Goal: Task Accomplishment & Management: Manage account settings

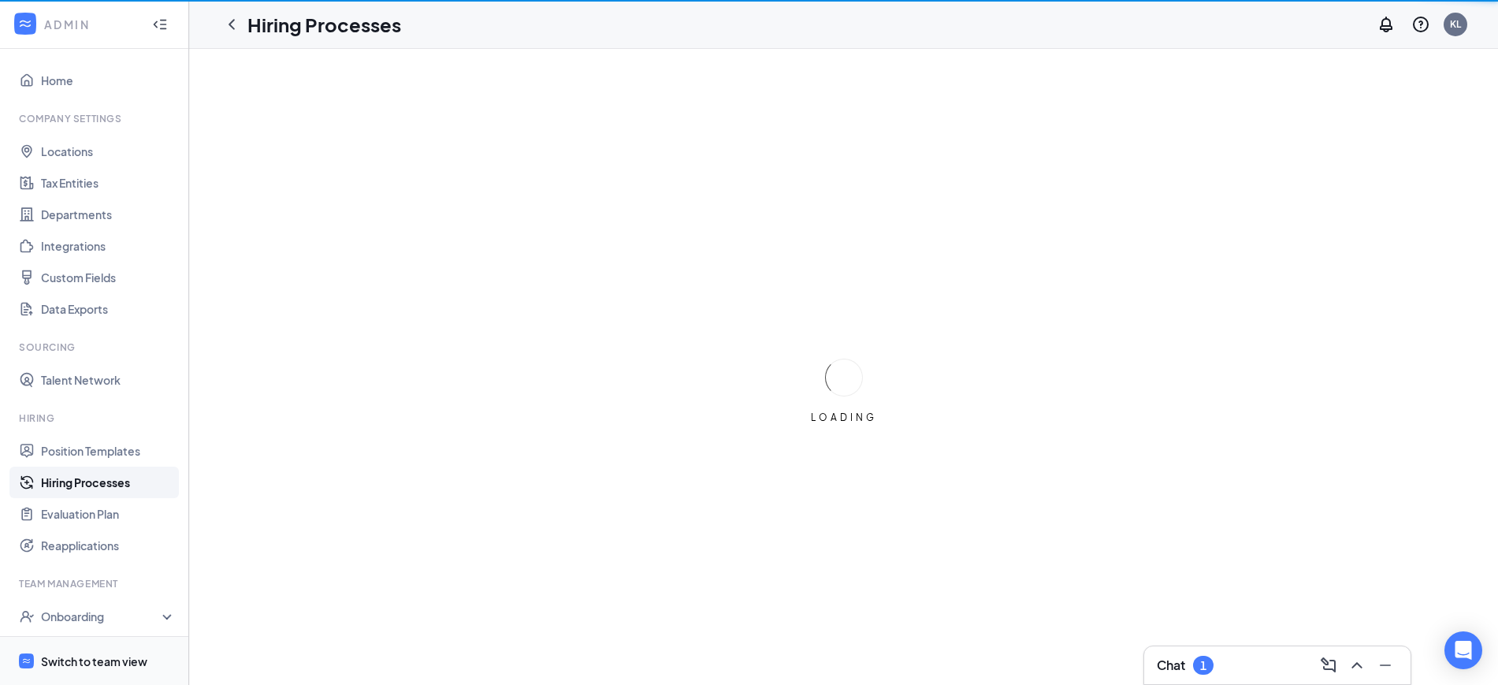
click at [82, 663] on div "Switch to team view" at bounding box center [94, 661] width 106 height 16
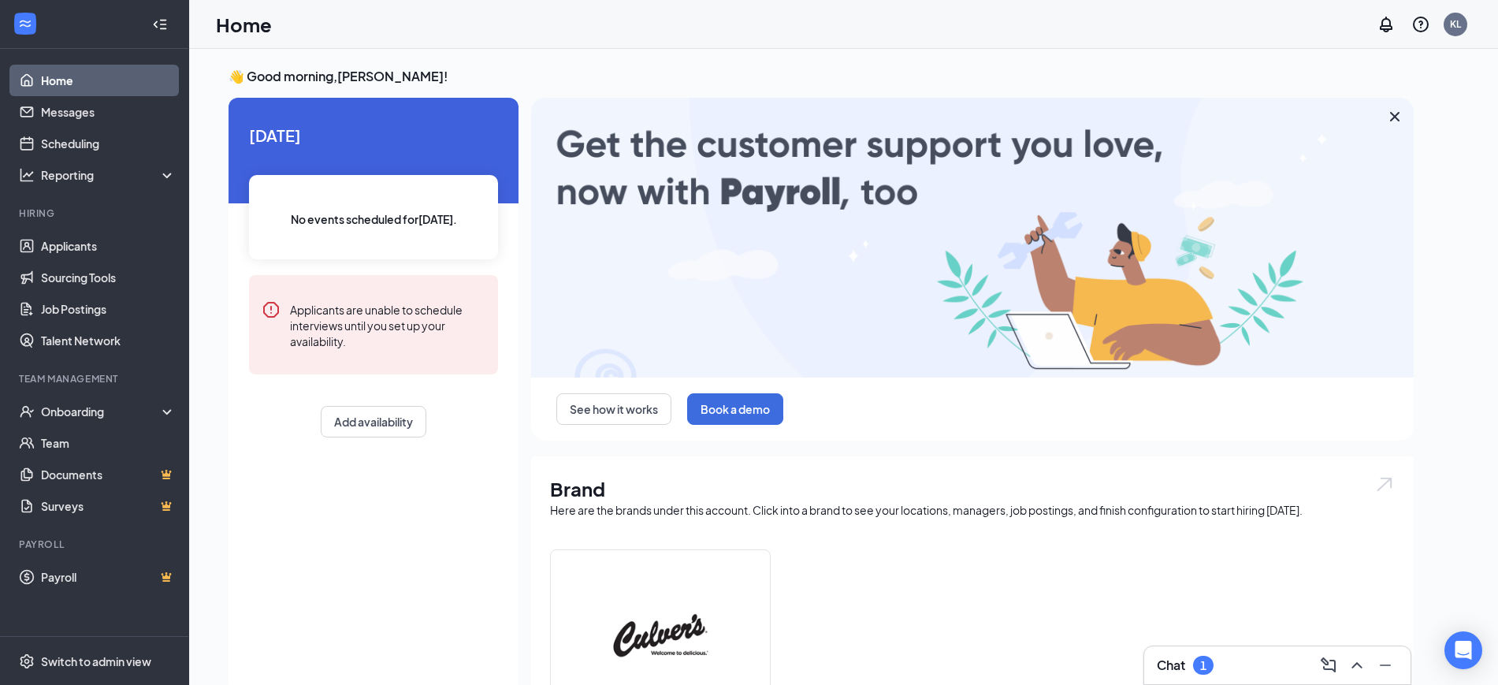
click at [1263, 658] on div "Chat 1" at bounding box center [1277, 665] width 241 height 25
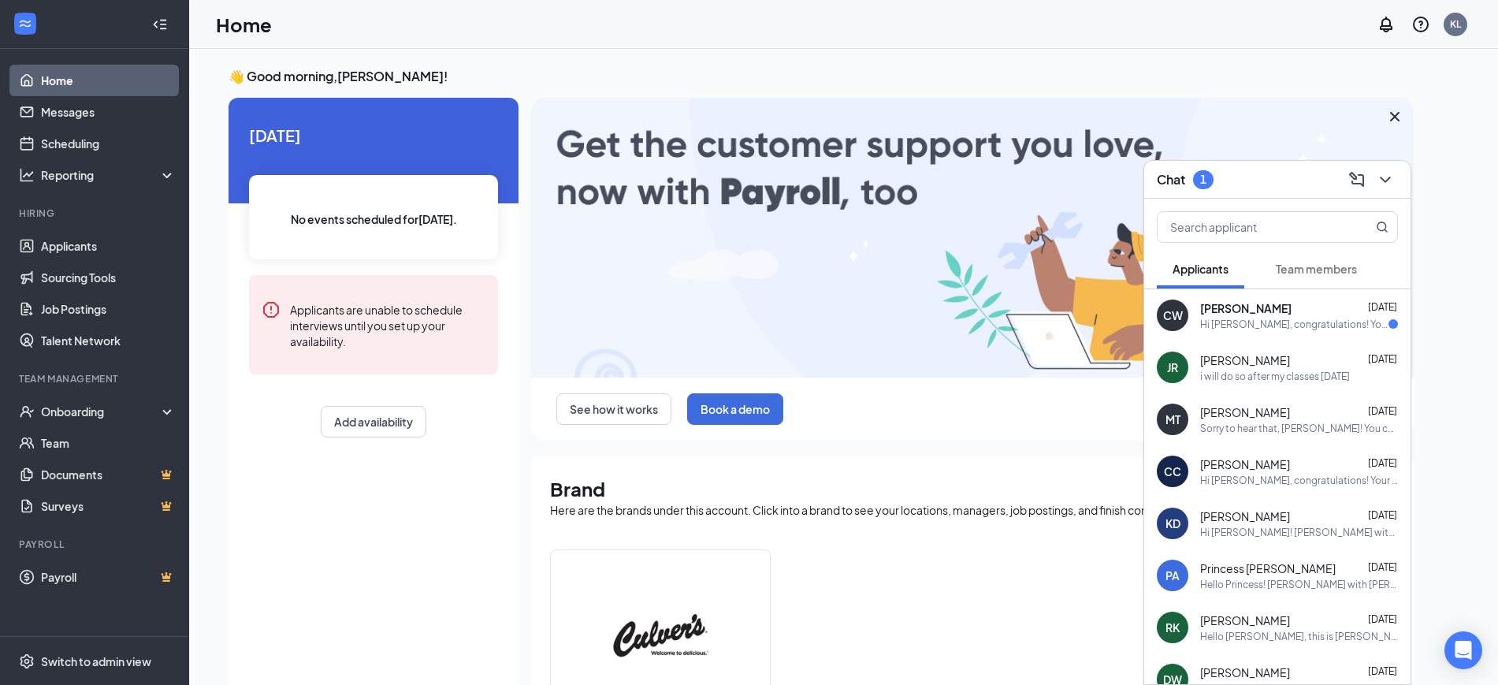
click at [1279, 318] on div "Hi [PERSON_NAME], congratulations! Your online Zoom interview with [PERSON_NAME…" at bounding box center [1294, 324] width 188 height 13
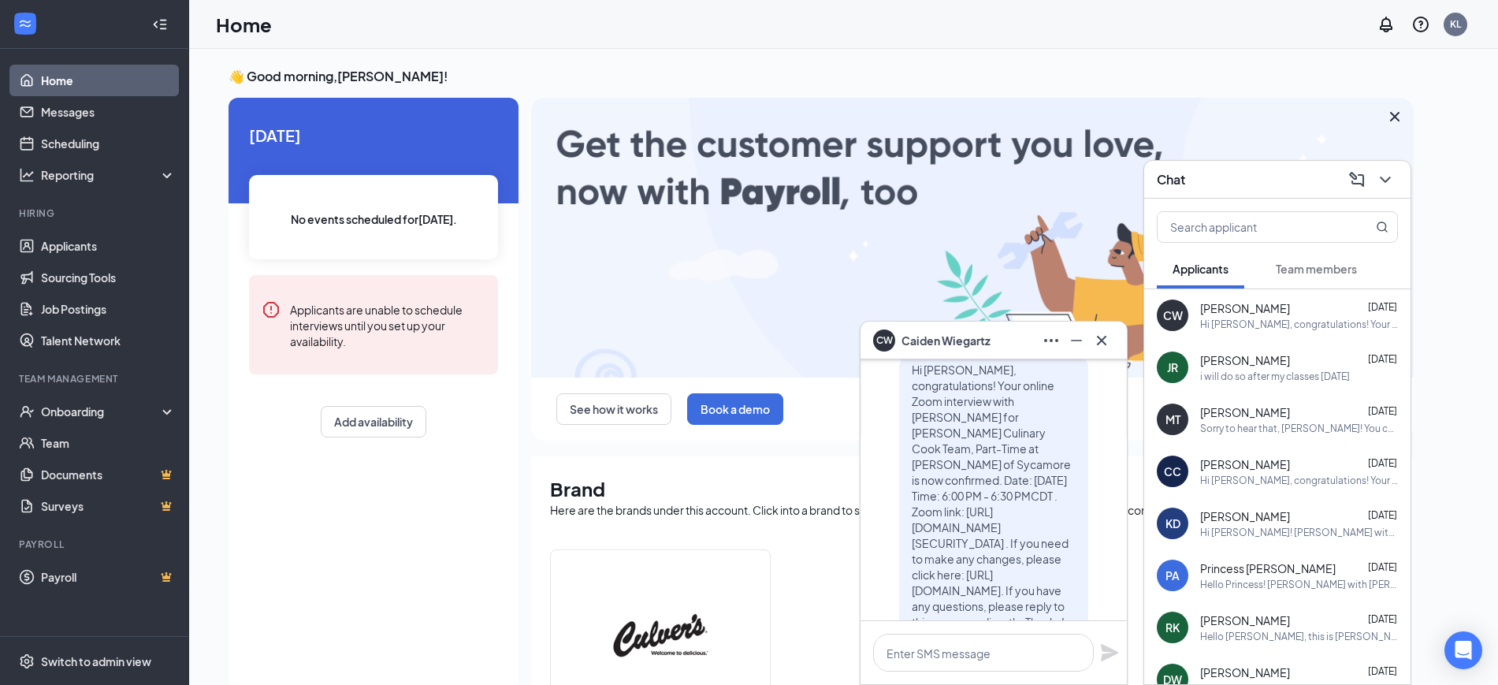
scroll to position [-99, 0]
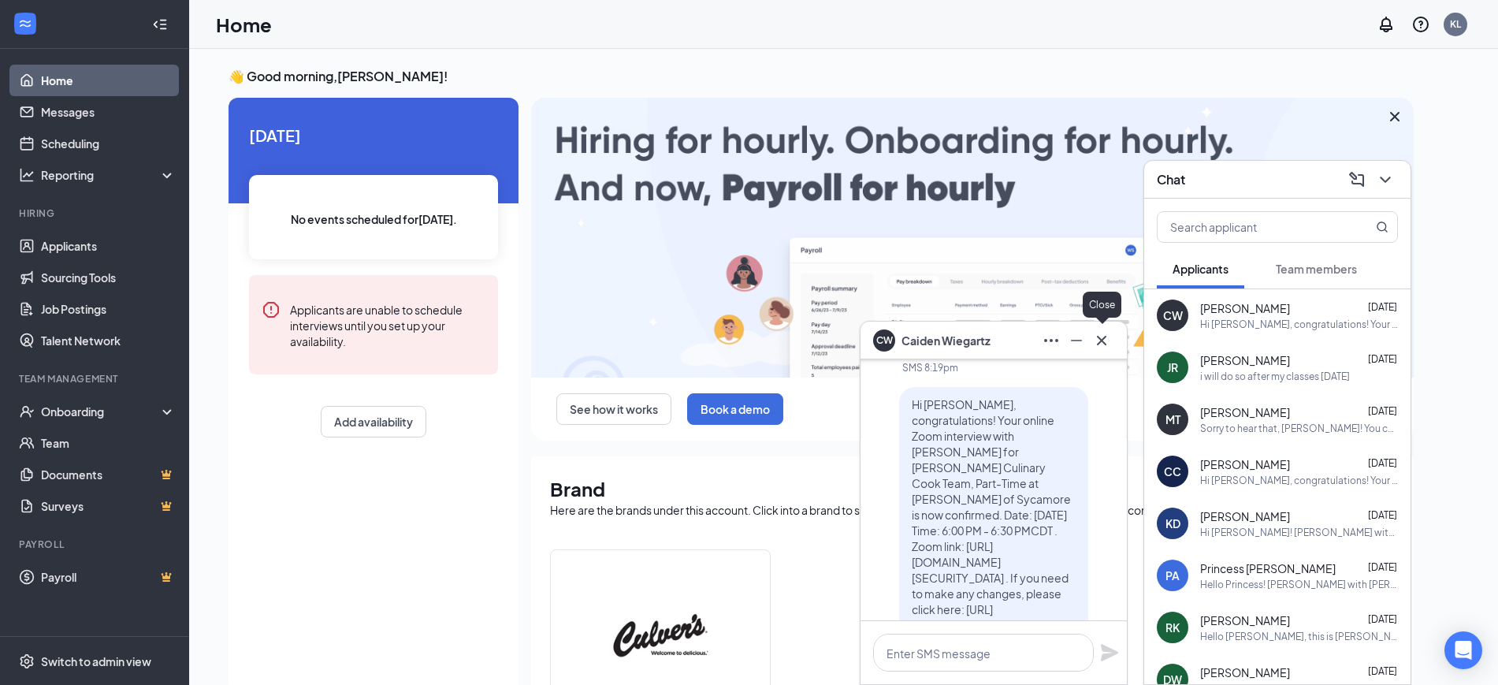
click at [1099, 341] on icon "Cross" at bounding box center [1101, 340] width 19 height 19
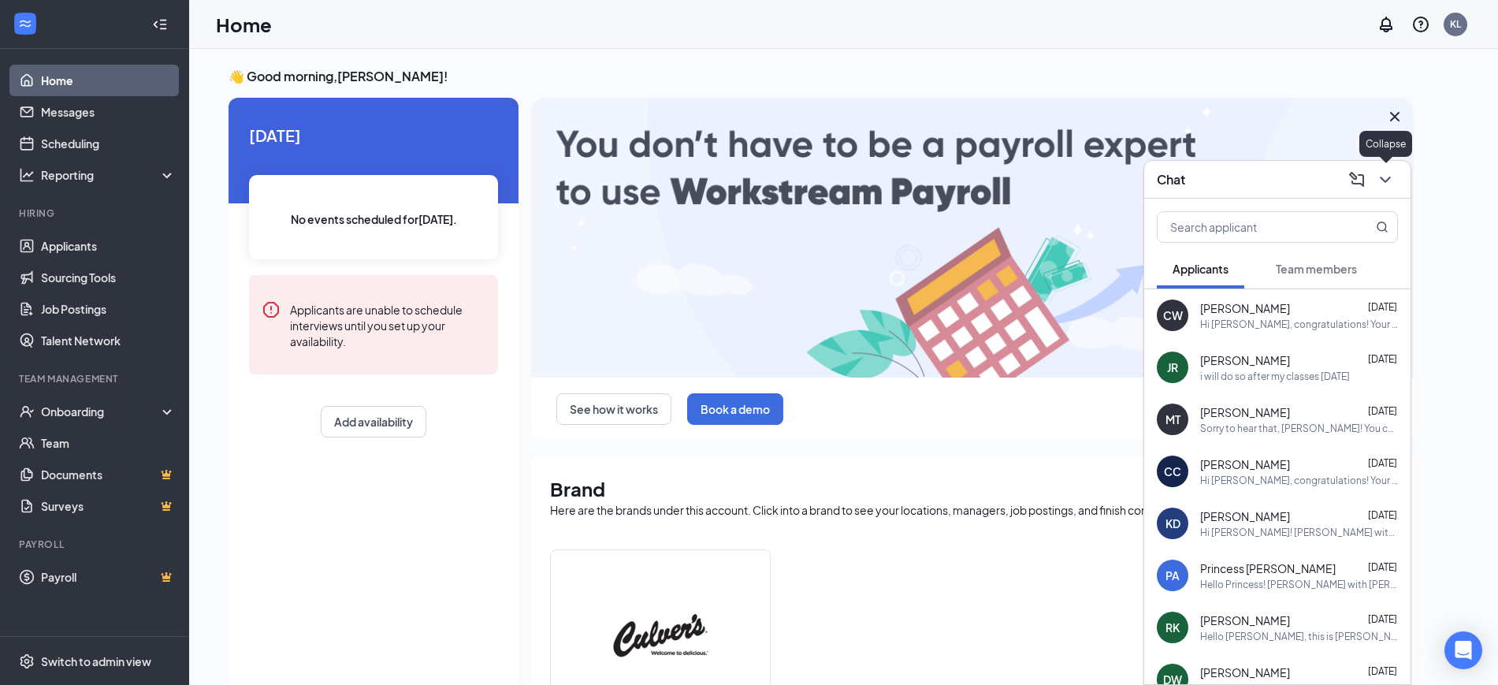
click at [1389, 183] on icon "ChevronDown" at bounding box center [1385, 179] width 19 height 19
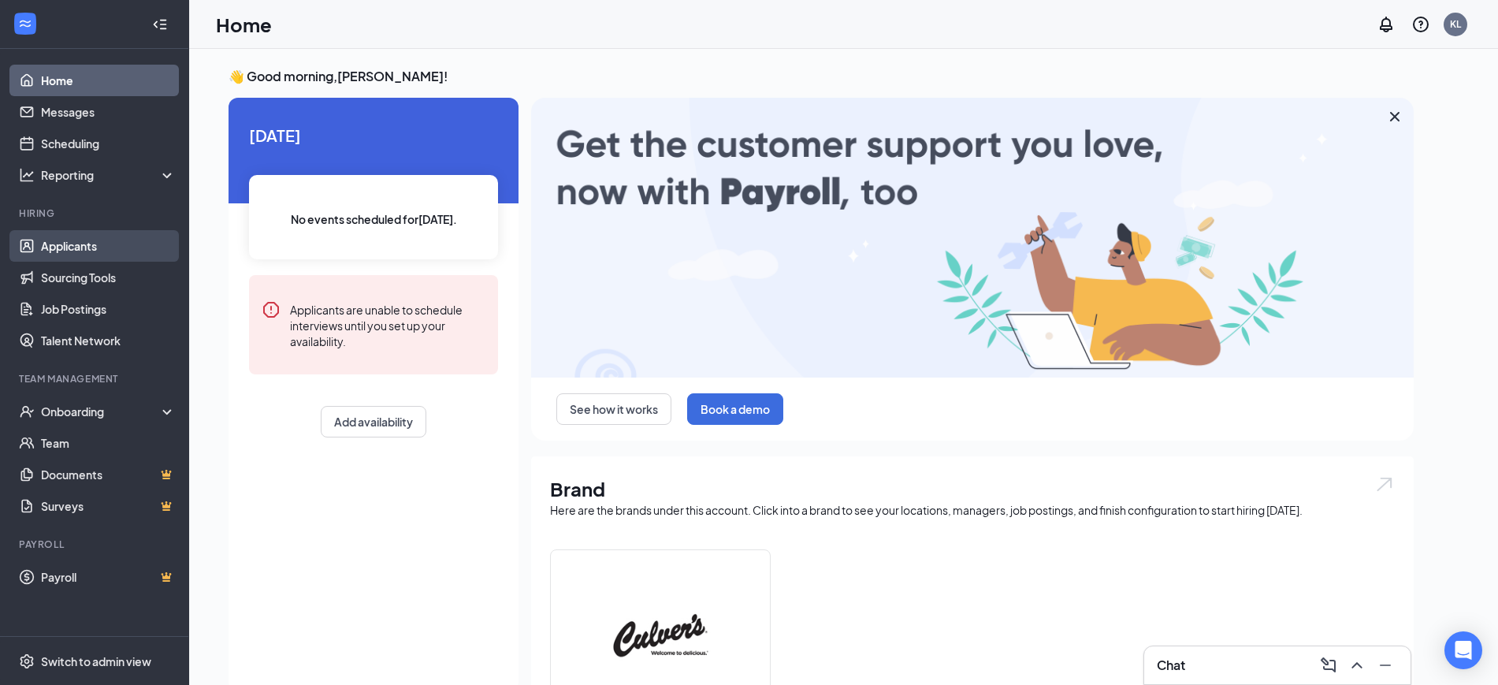
click at [68, 242] on link "Applicants" at bounding box center [108, 246] width 135 height 32
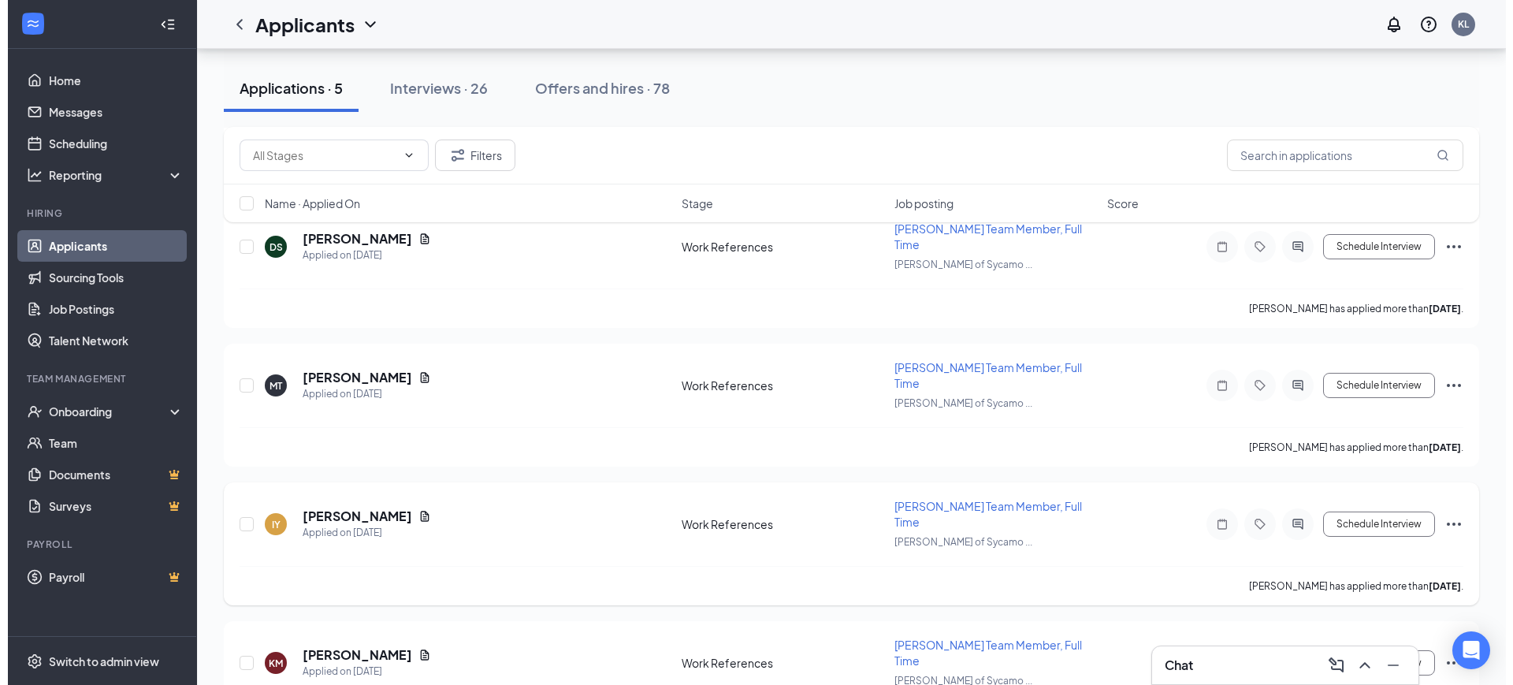
scroll to position [316, 0]
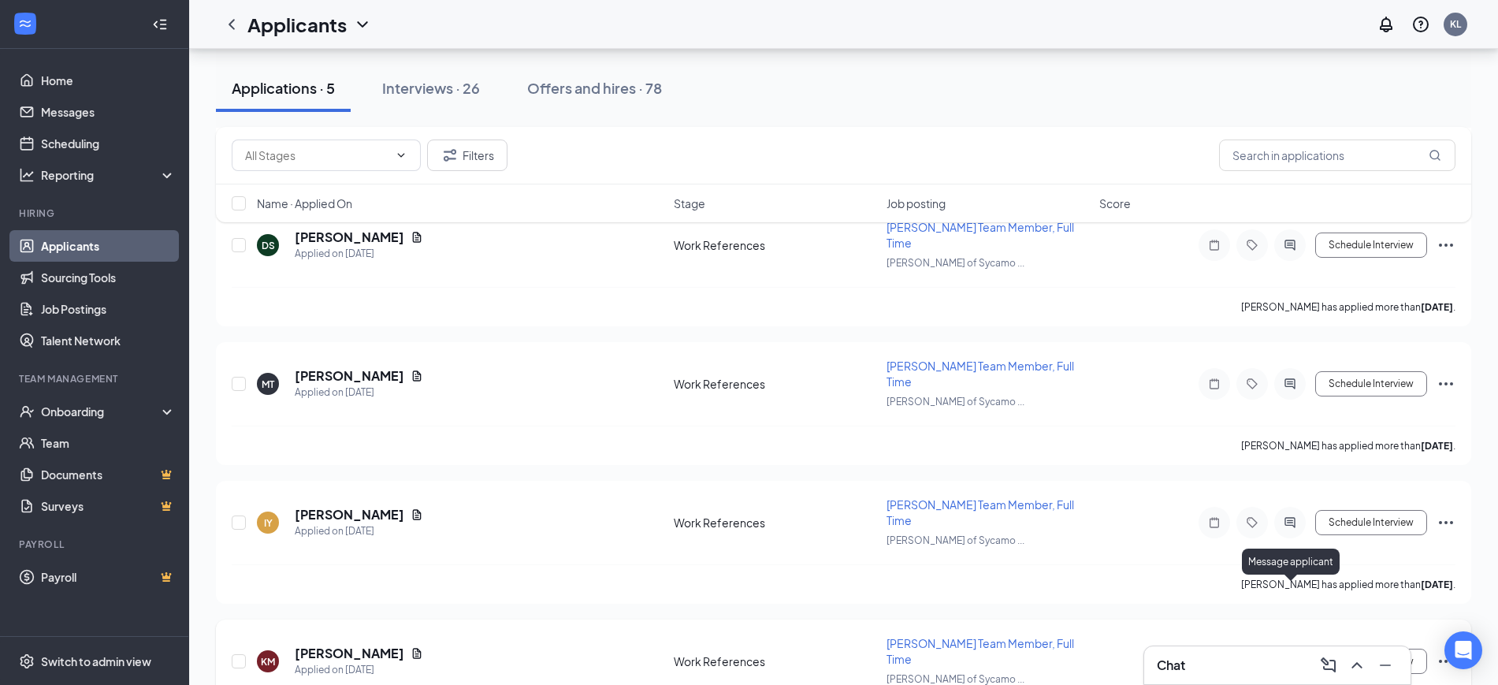
click at [1292, 655] on icon "ActiveChat" at bounding box center [1290, 661] width 19 height 13
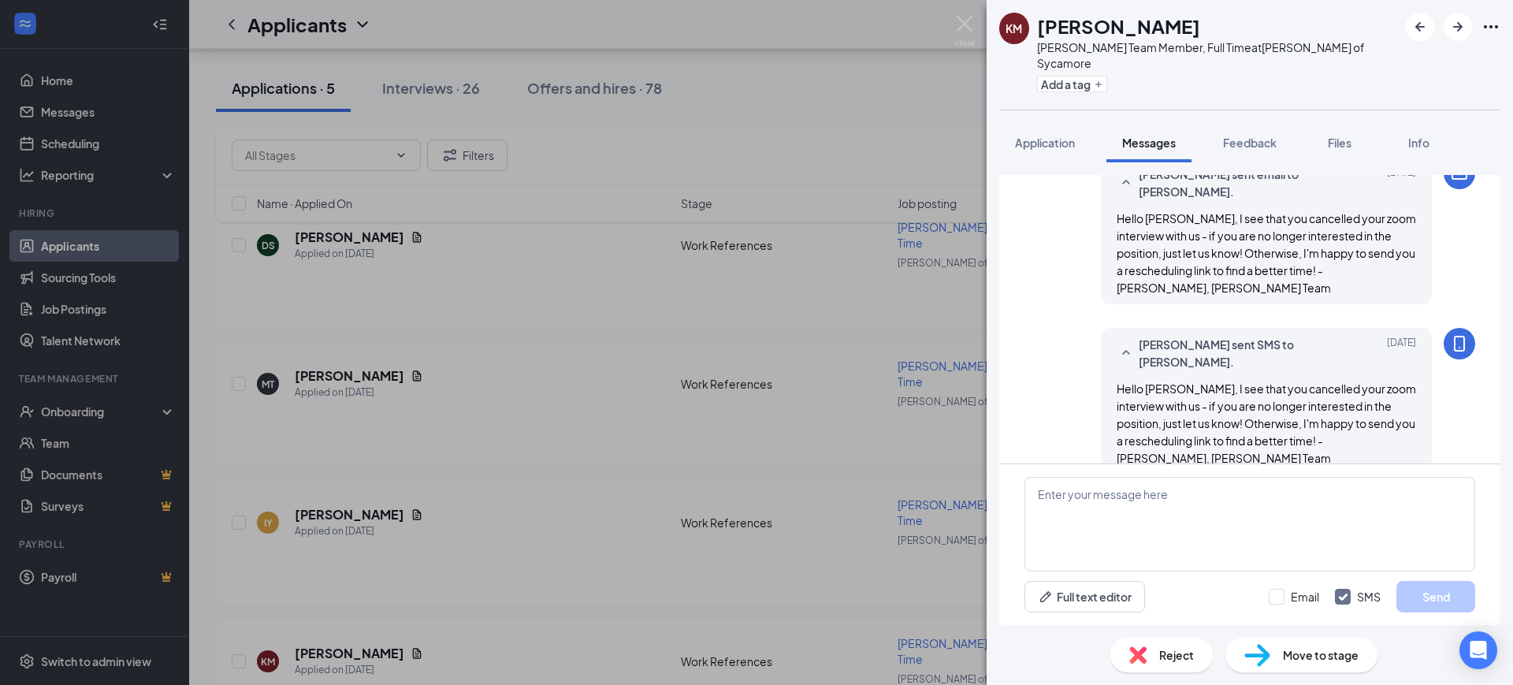
scroll to position [623, 0]
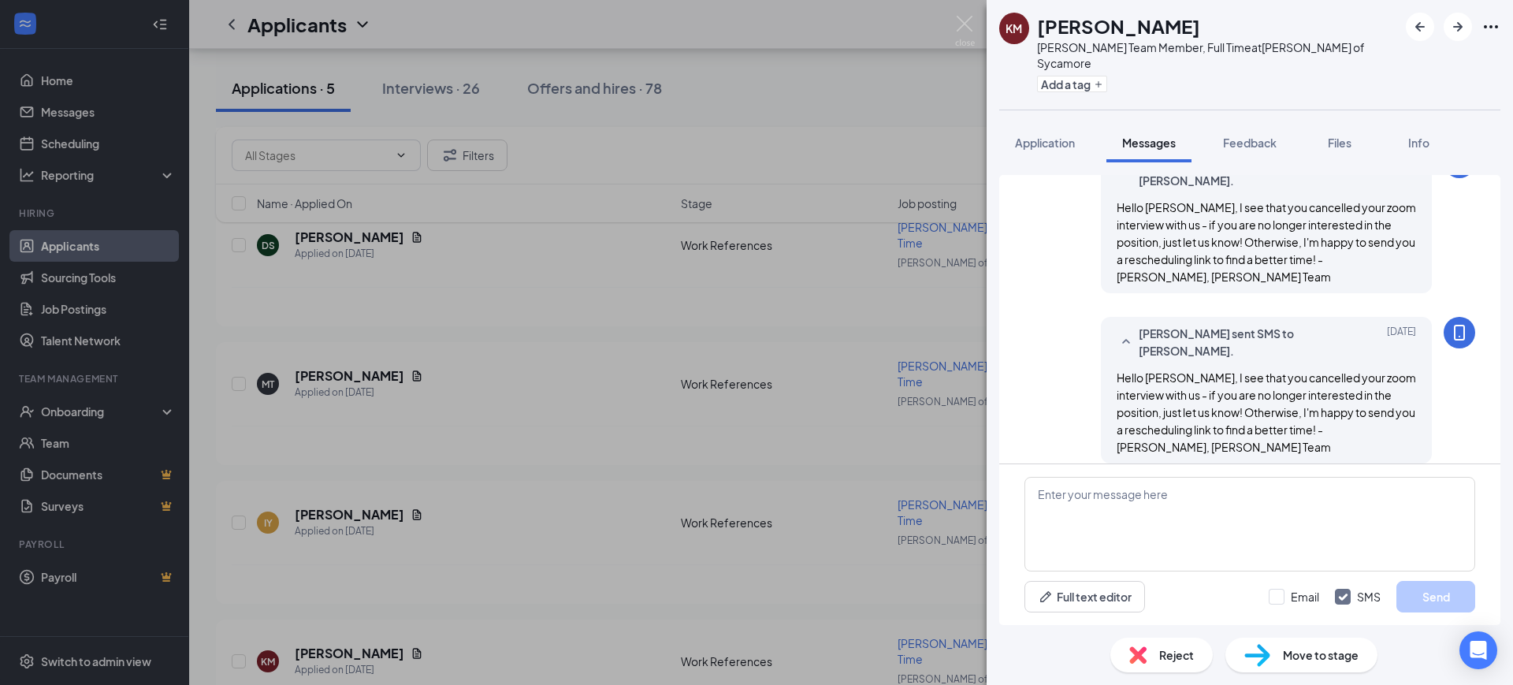
click at [1144, 663] on img at bounding box center [1138, 654] width 17 height 17
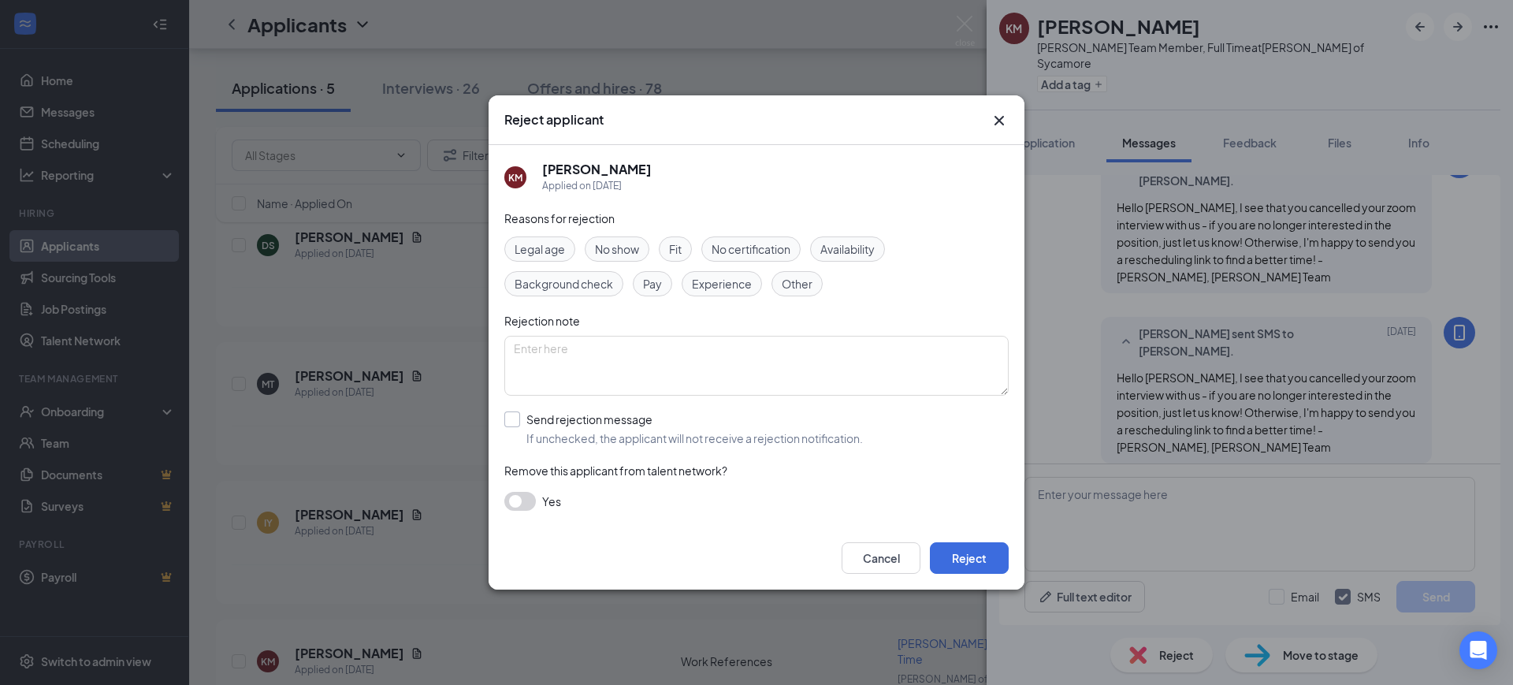
click at [637, 423] on input "Send rejection message If unchecked, the applicant will not receive a rejection…" at bounding box center [683, 428] width 359 height 35
checkbox input "true"
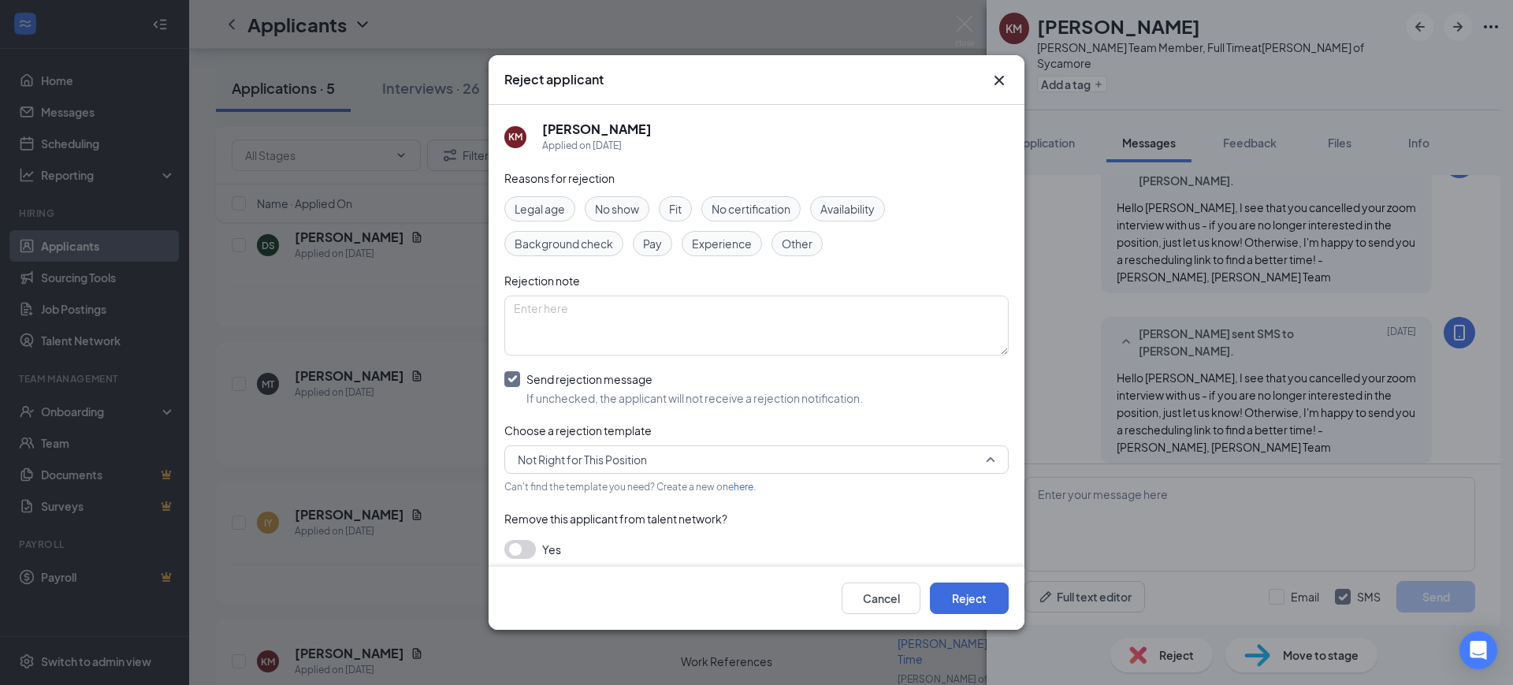
click at [638, 466] on span "Not Right for This Position" at bounding box center [582, 460] width 129 height 24
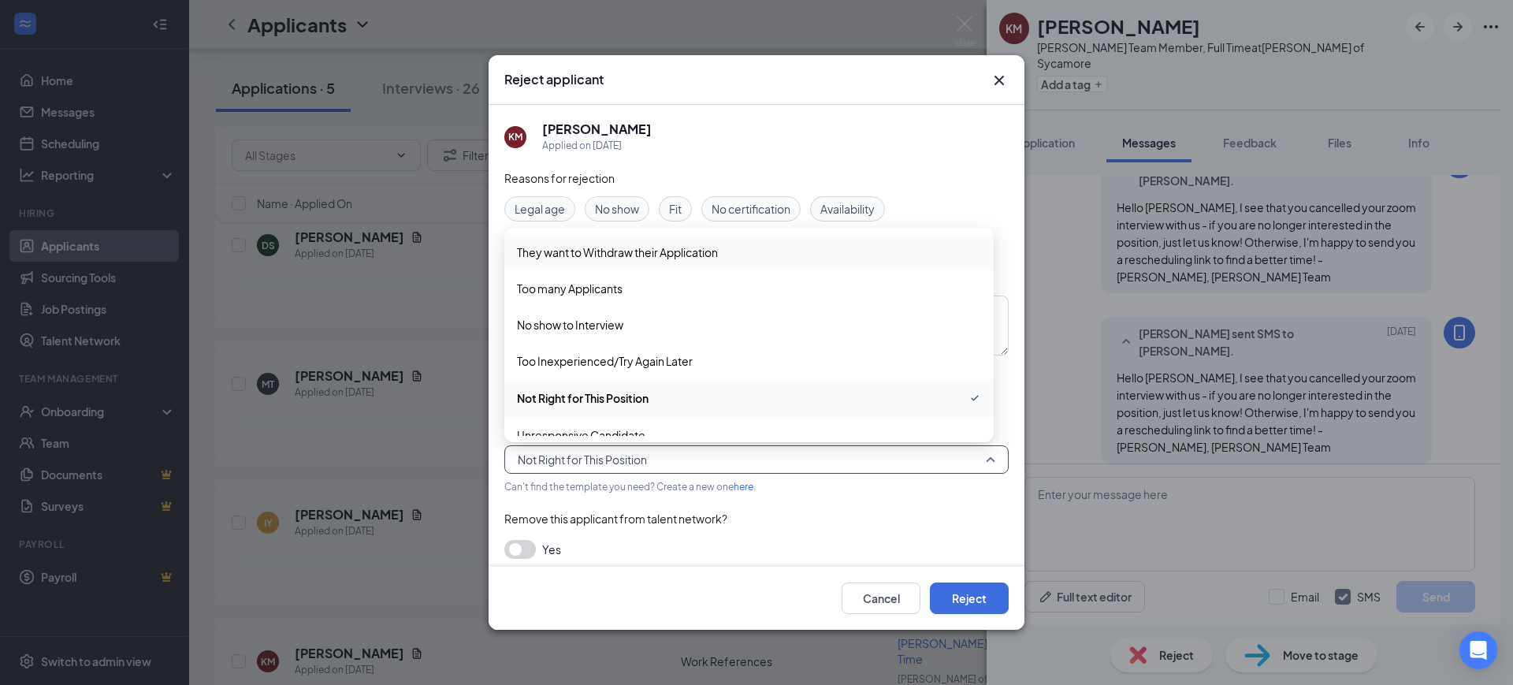
click at [655, 255] on span "They want to Withdraw their Application" at bounding box center [617, 252] width 201 height 17
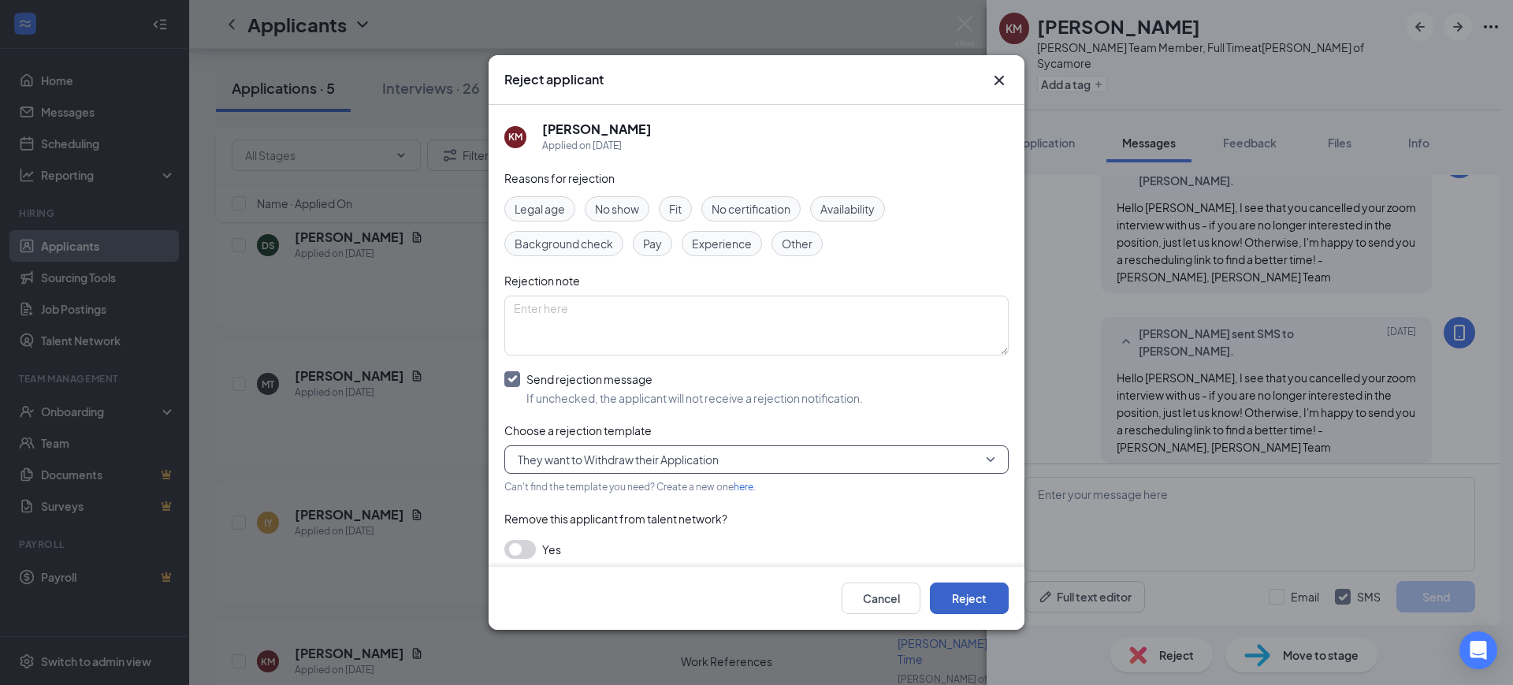
click at [974, 592] on button "Reject" at bounding box center [969, 598] width 79 height 32
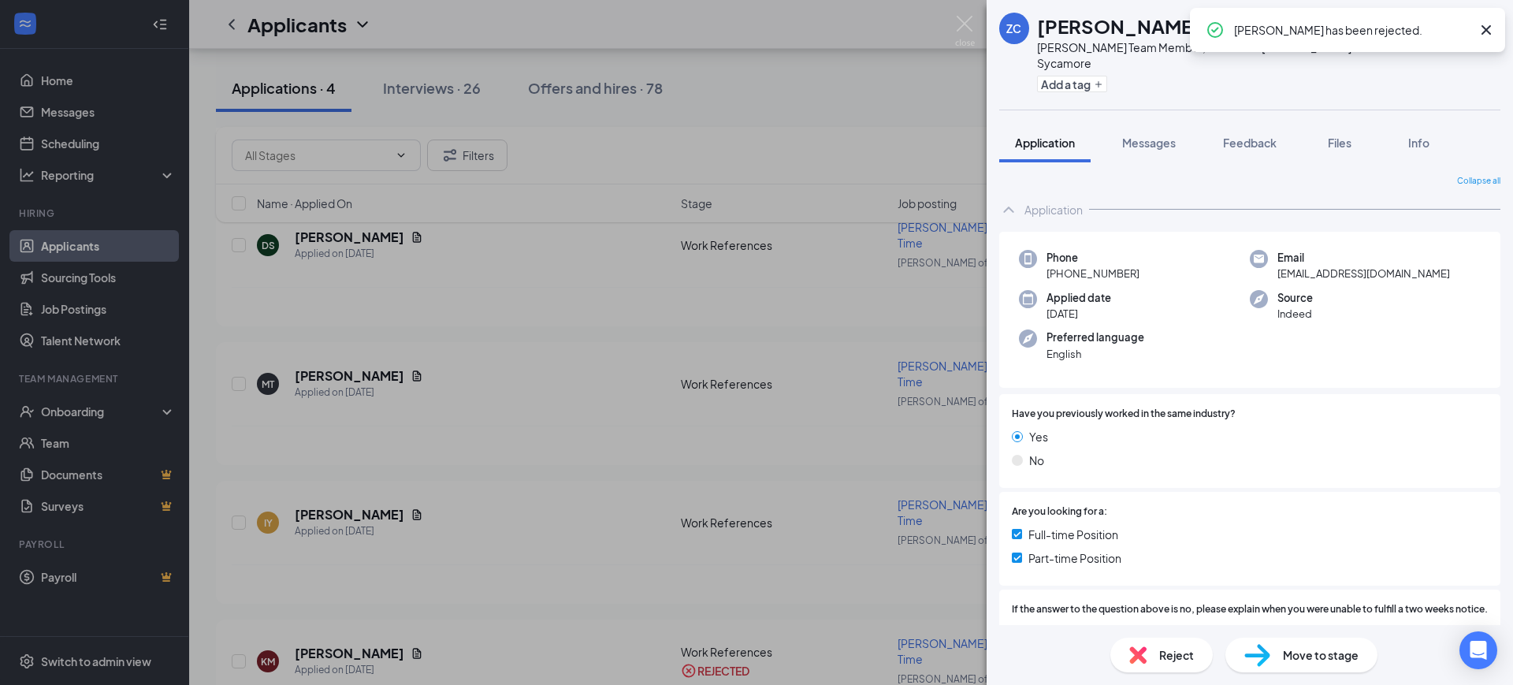
click at [969, 24] on img at bounding box center [965, 31] width 20 height 31
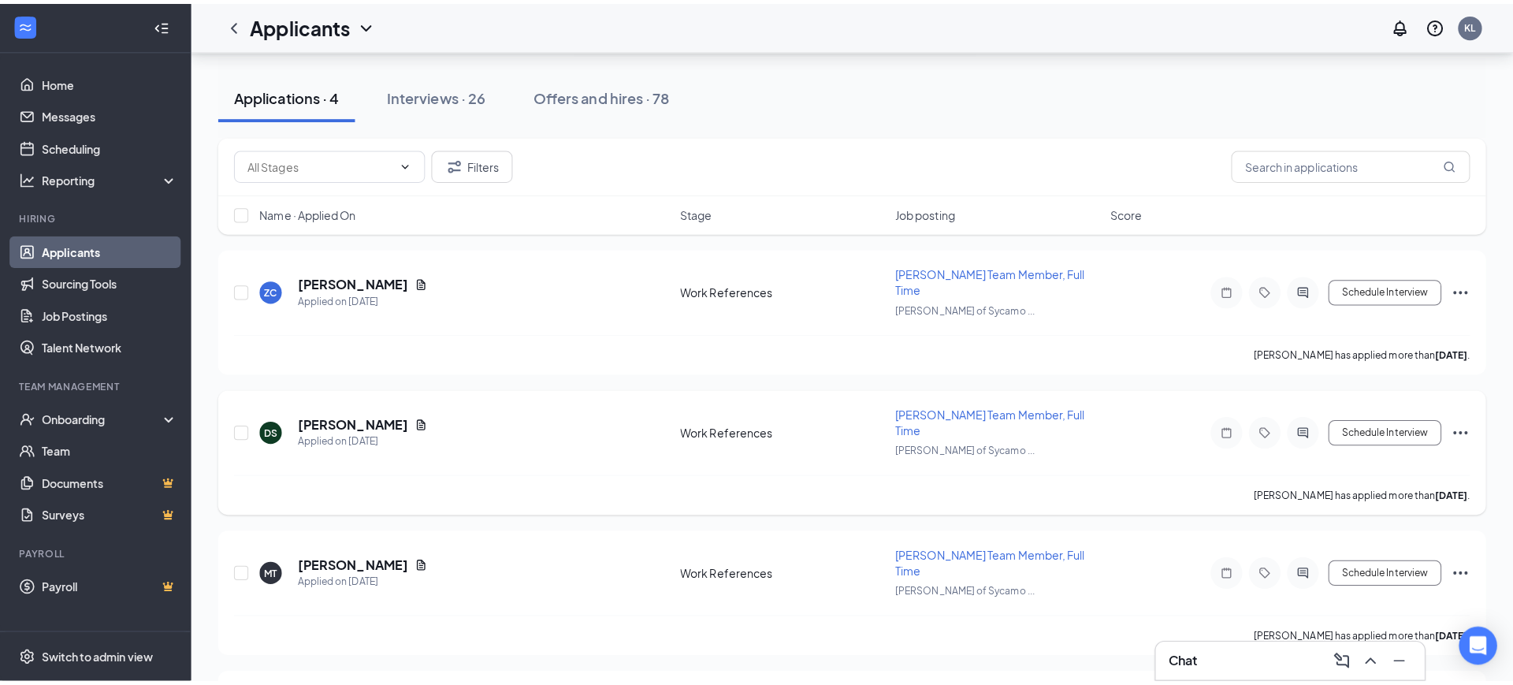
scroll to position [107, 0]
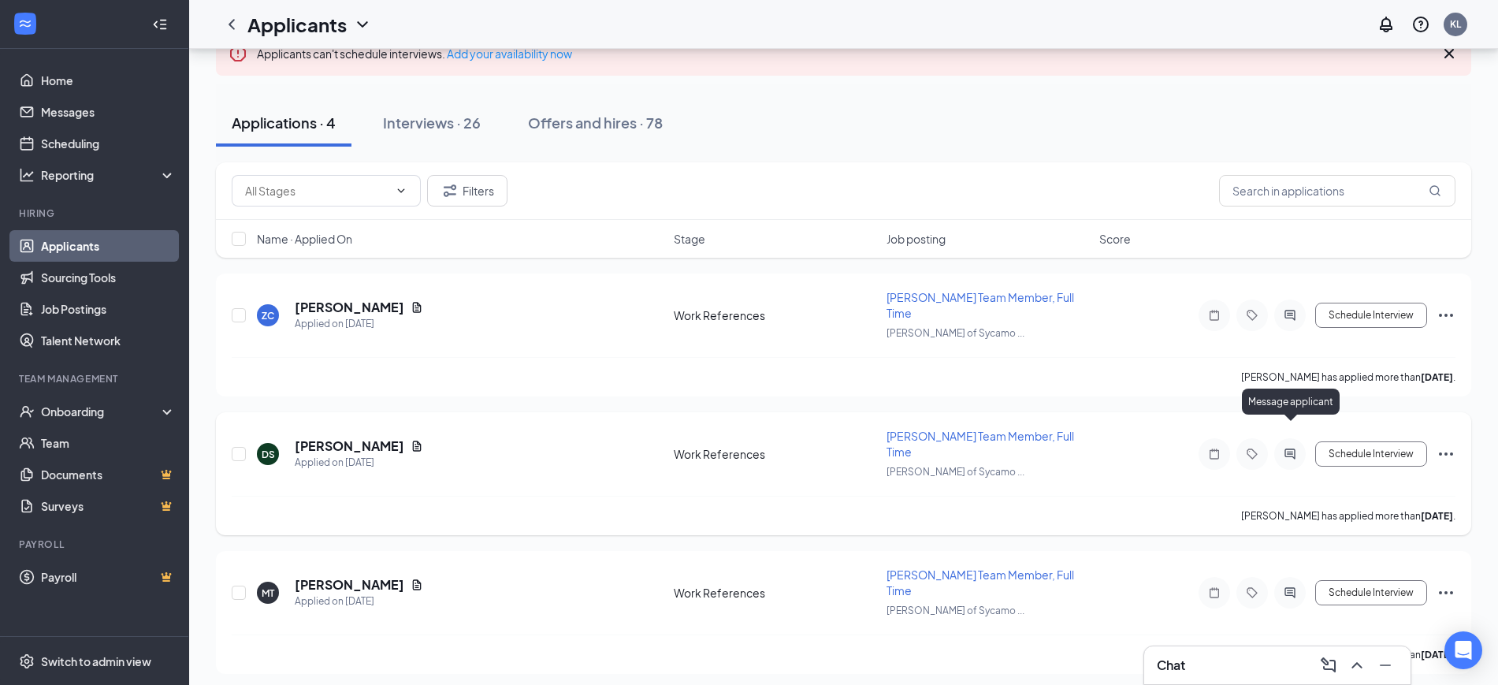
click at [1284, 448] on icon "ActiveChat" at bounding box center [1290, 454] width 19 height 13
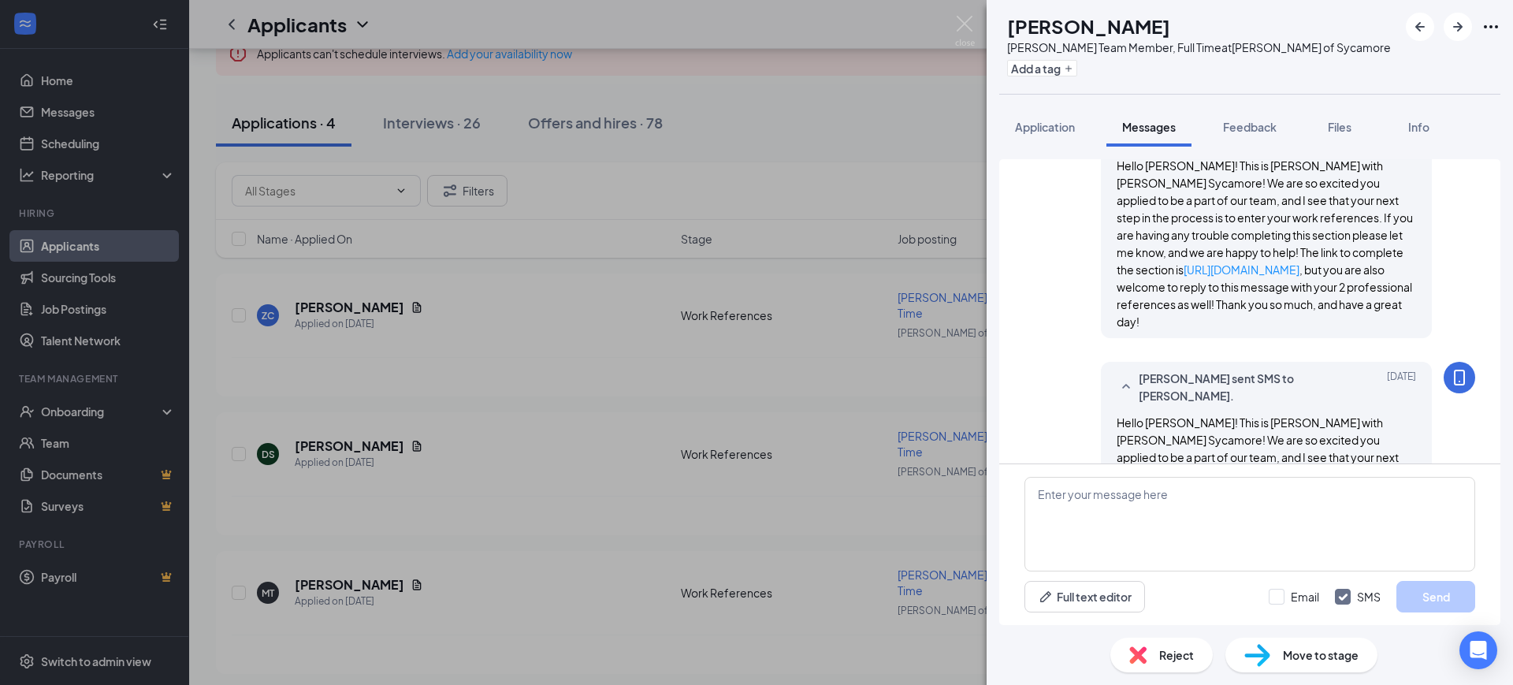
scroll to position [552, 0]
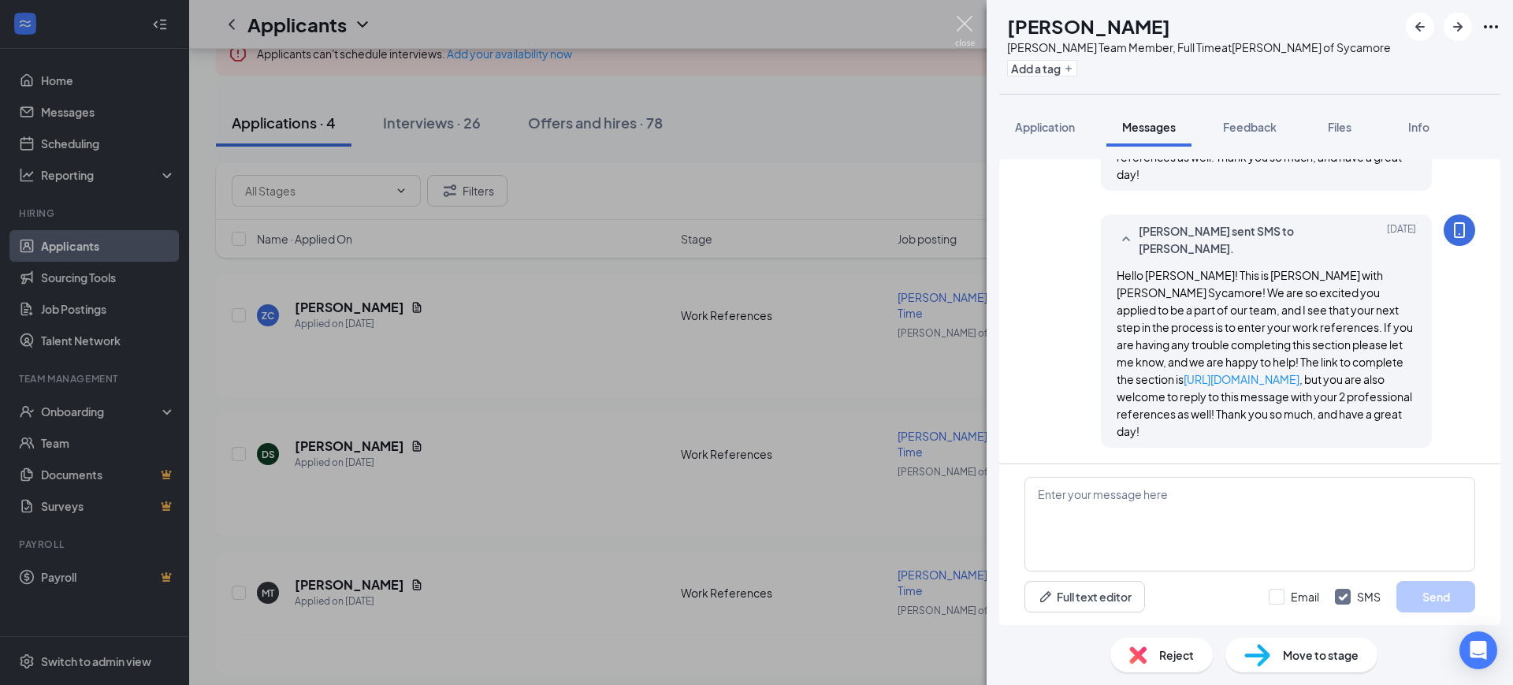
click at [962, 25] on img at bounding box center [965, 31] width 20 height 31
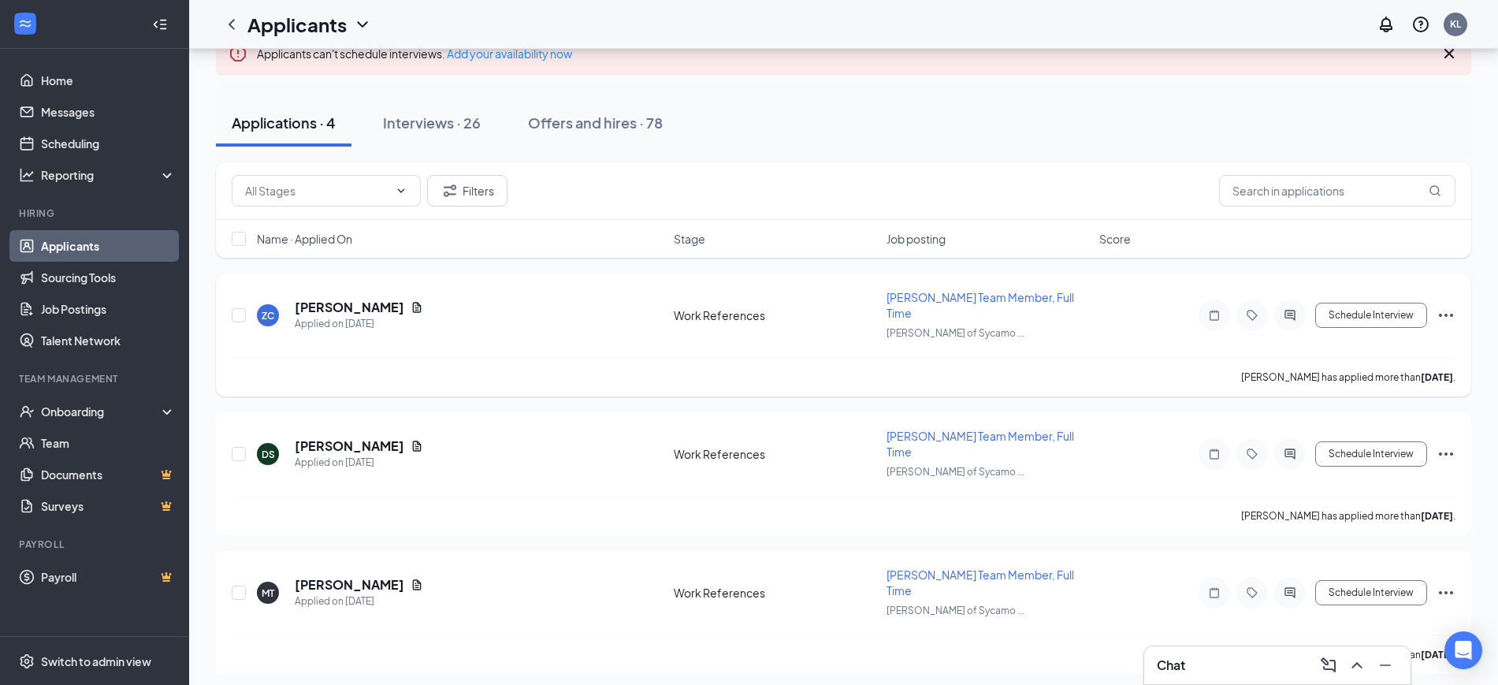
click at [1293, 300] on div at bounding box center [1291, 316] width 32 height 32
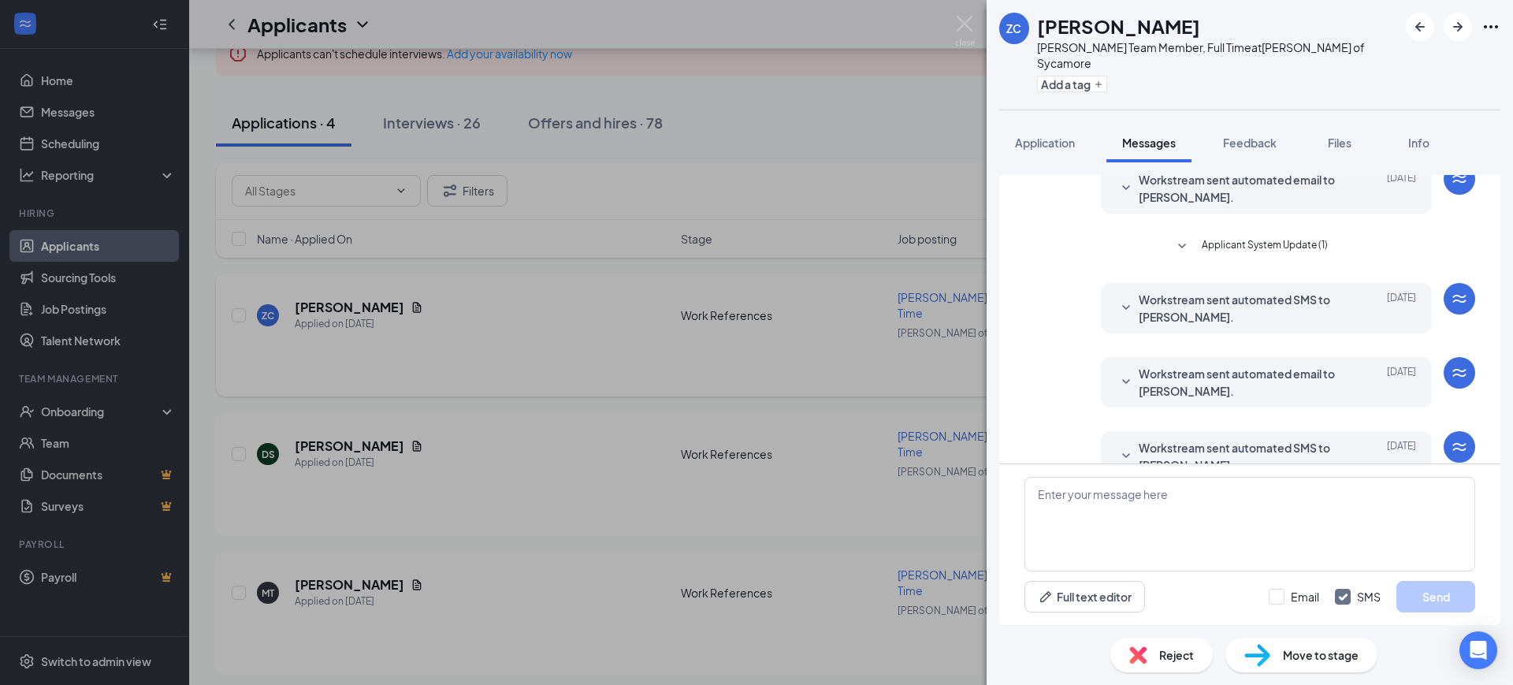
scroll to position [84, 0]
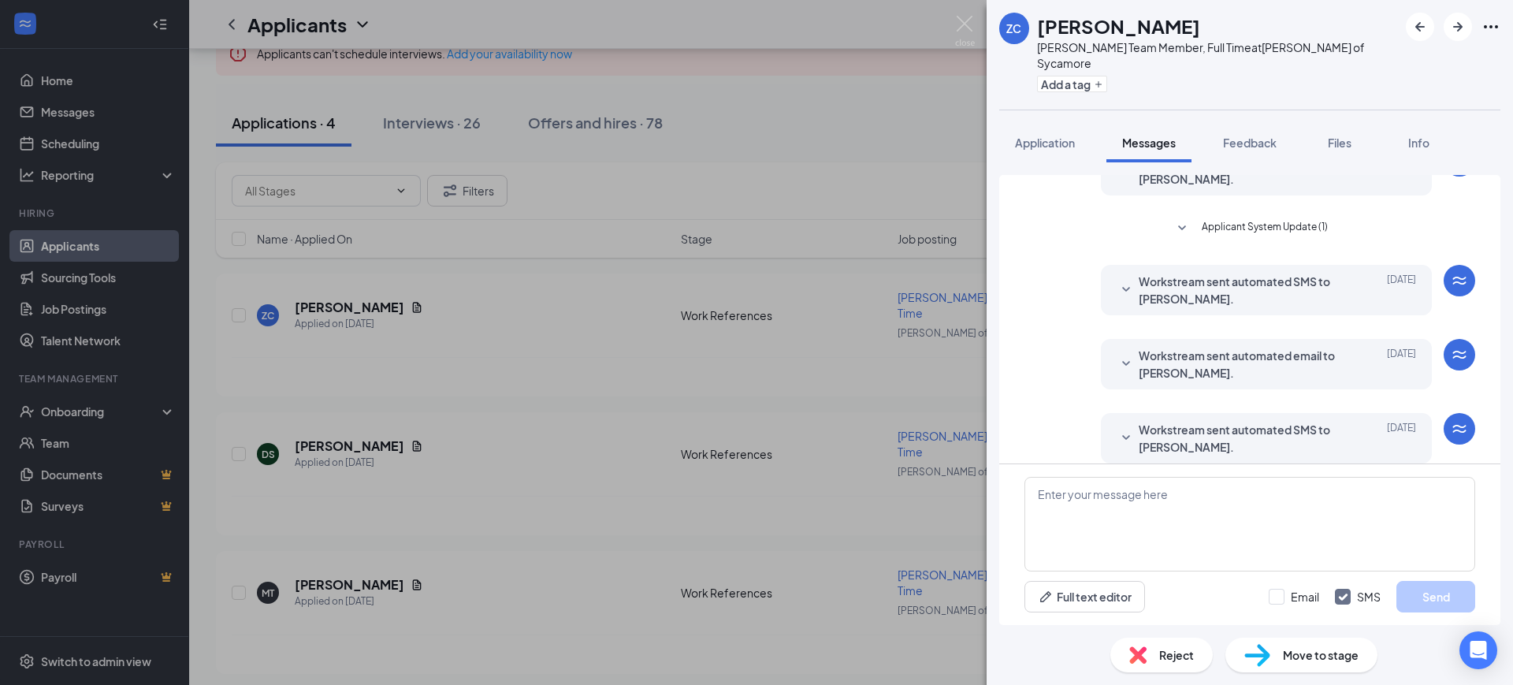
click at [1242, 421] on span "Workstream sent automated SMS to [PERSON_NAME]." at bounding box center [1242, 438] width 207 height 35
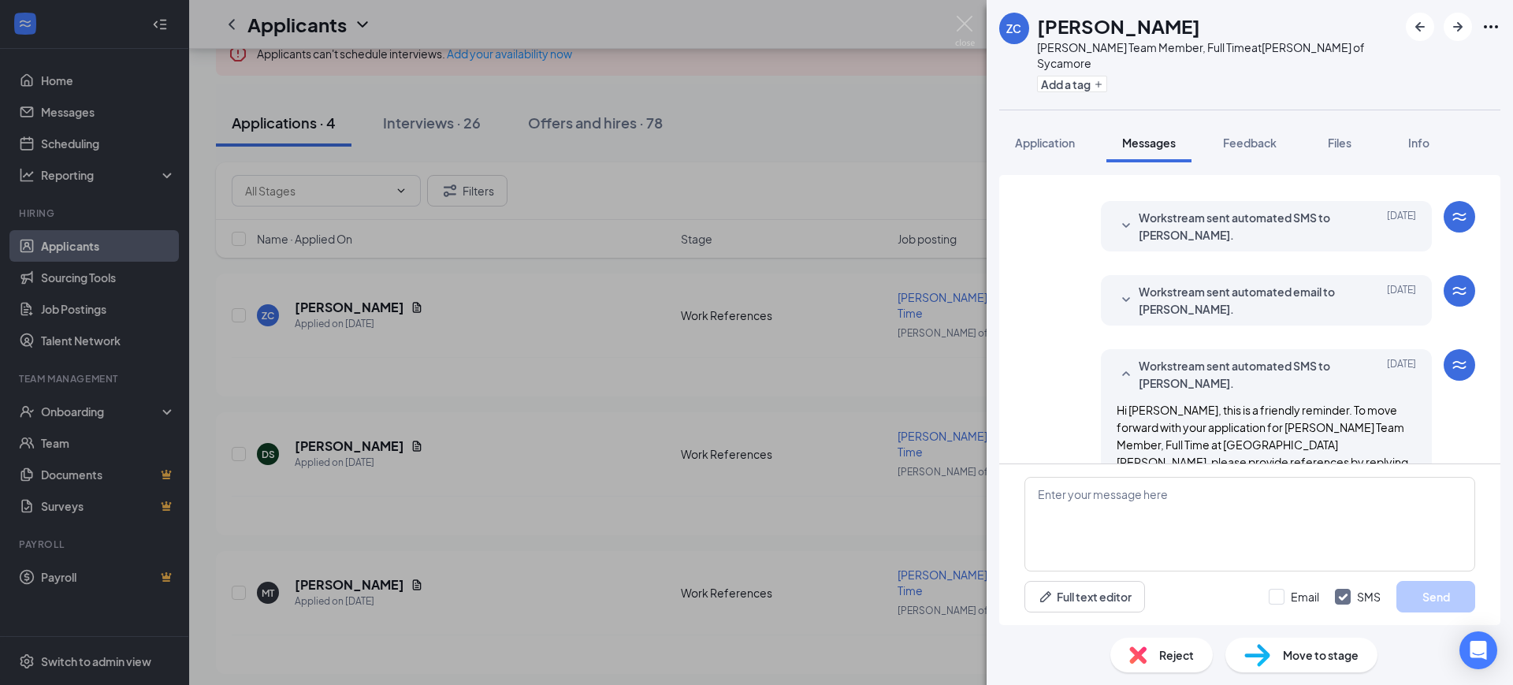
scroll to position [214, 0]
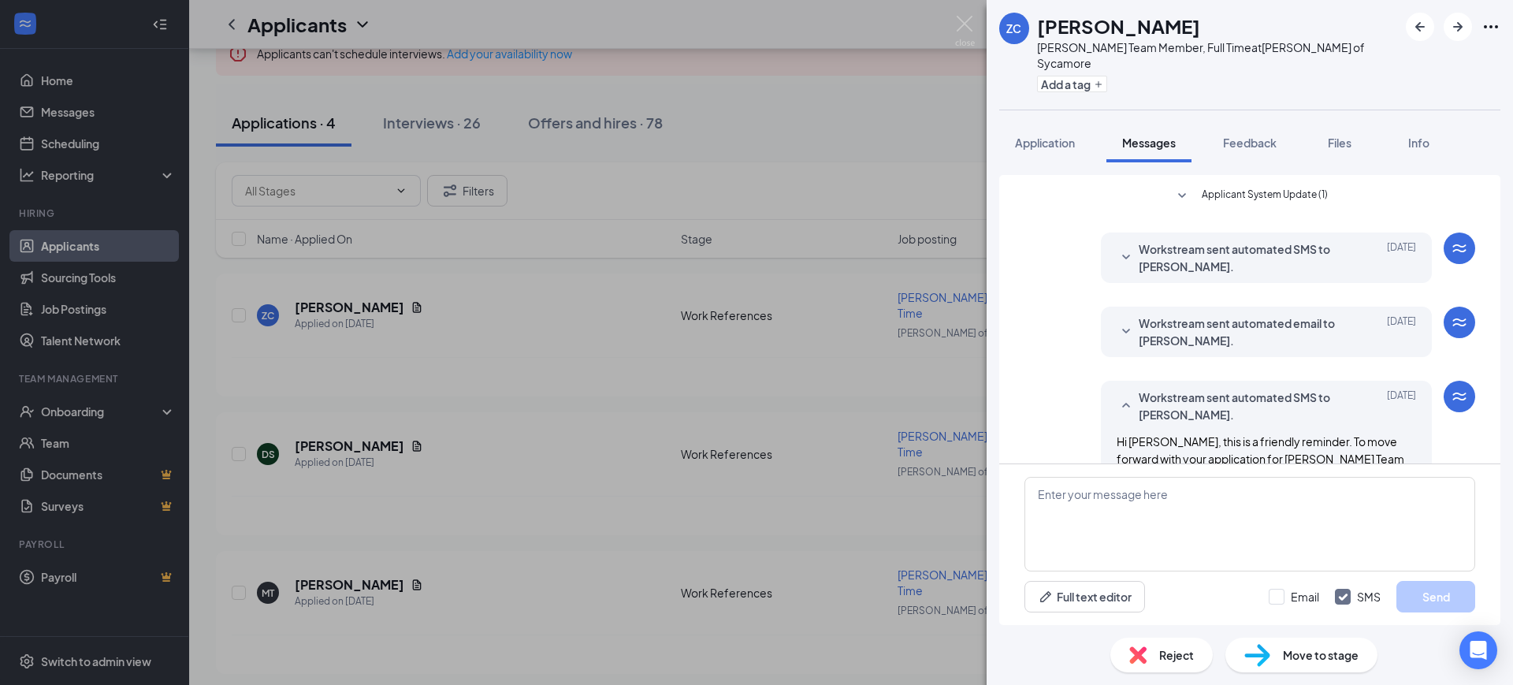
click at [1238, 255] on span "Workstream sent automated SMS to [PERSON_NAME]." at bounding box center [1242, 257] width 207 height 35
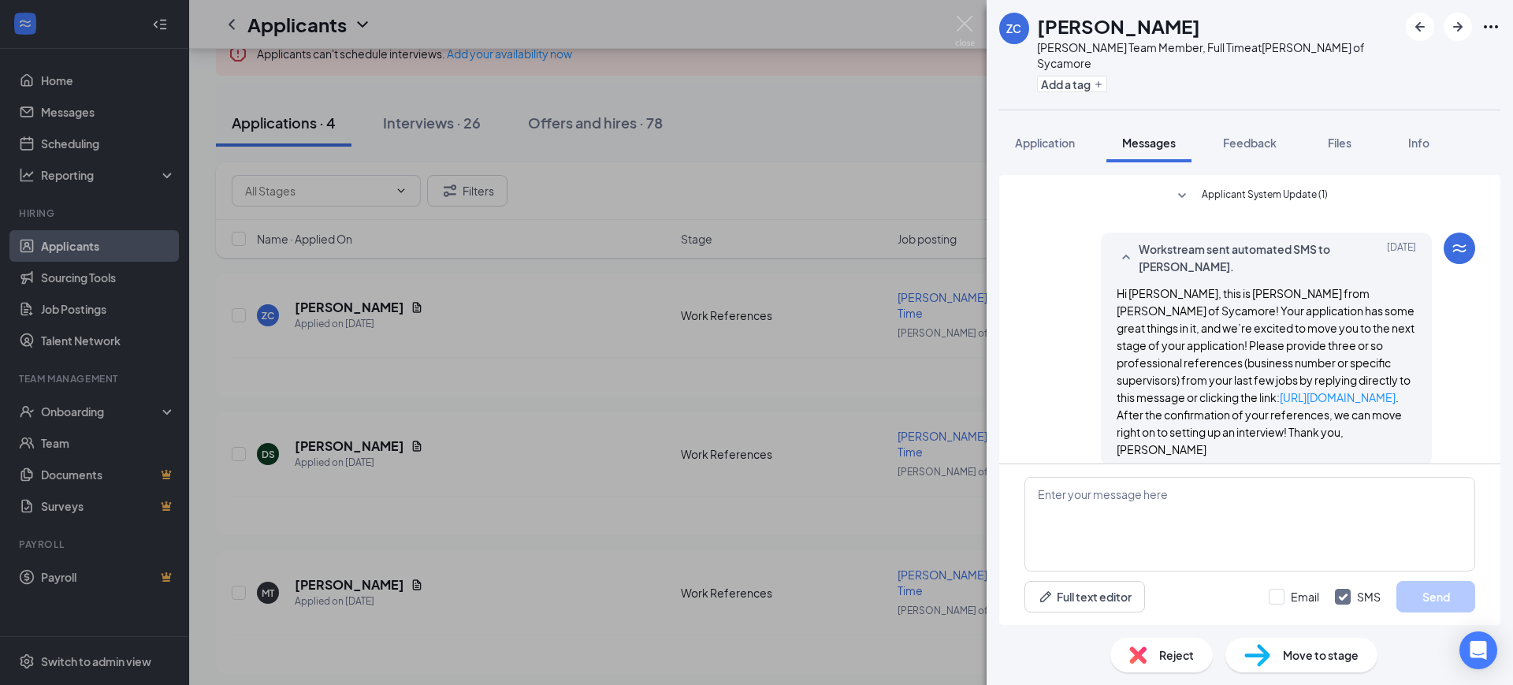
click at [1265, 240] on span "Workstream sent automated SMS to [PERSON_NAME]." at bounding box center [1242, 257] width 207 height 35
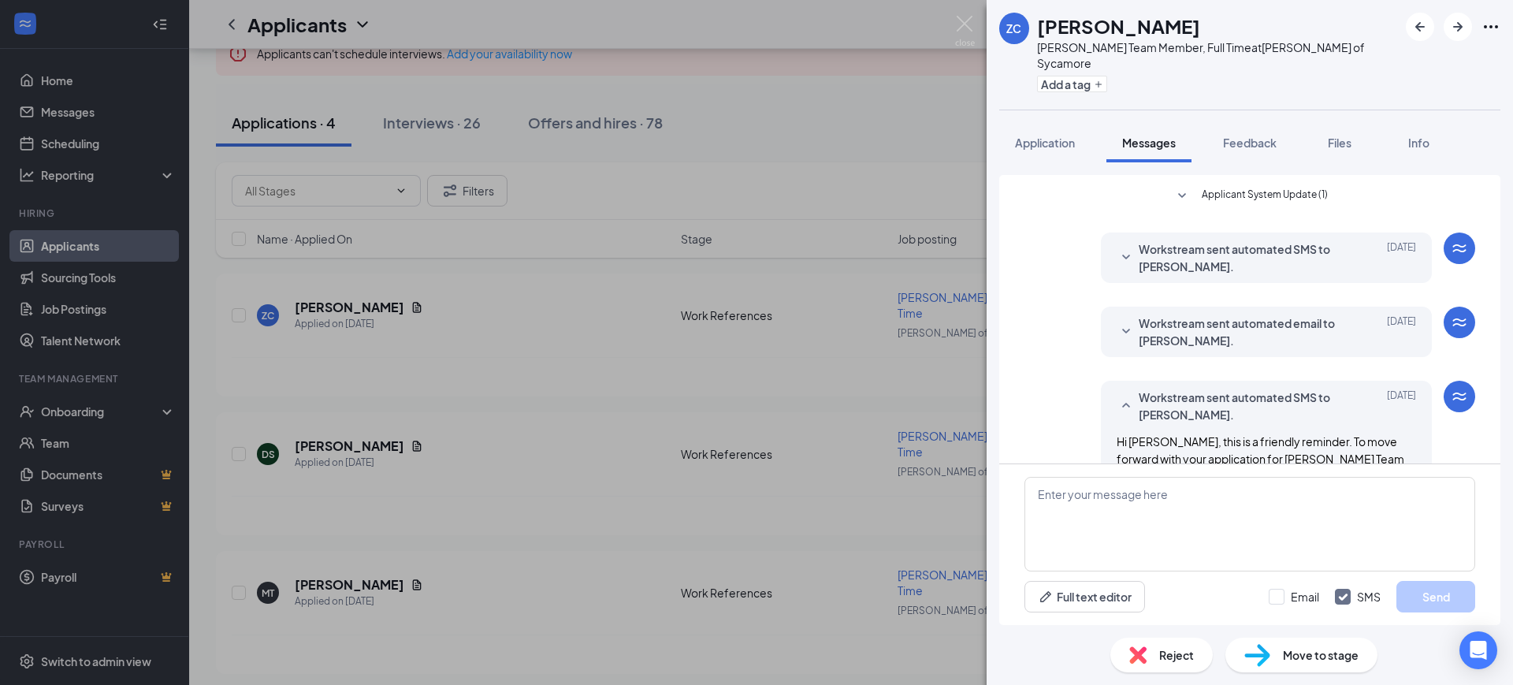
scroll to position [214, 0]
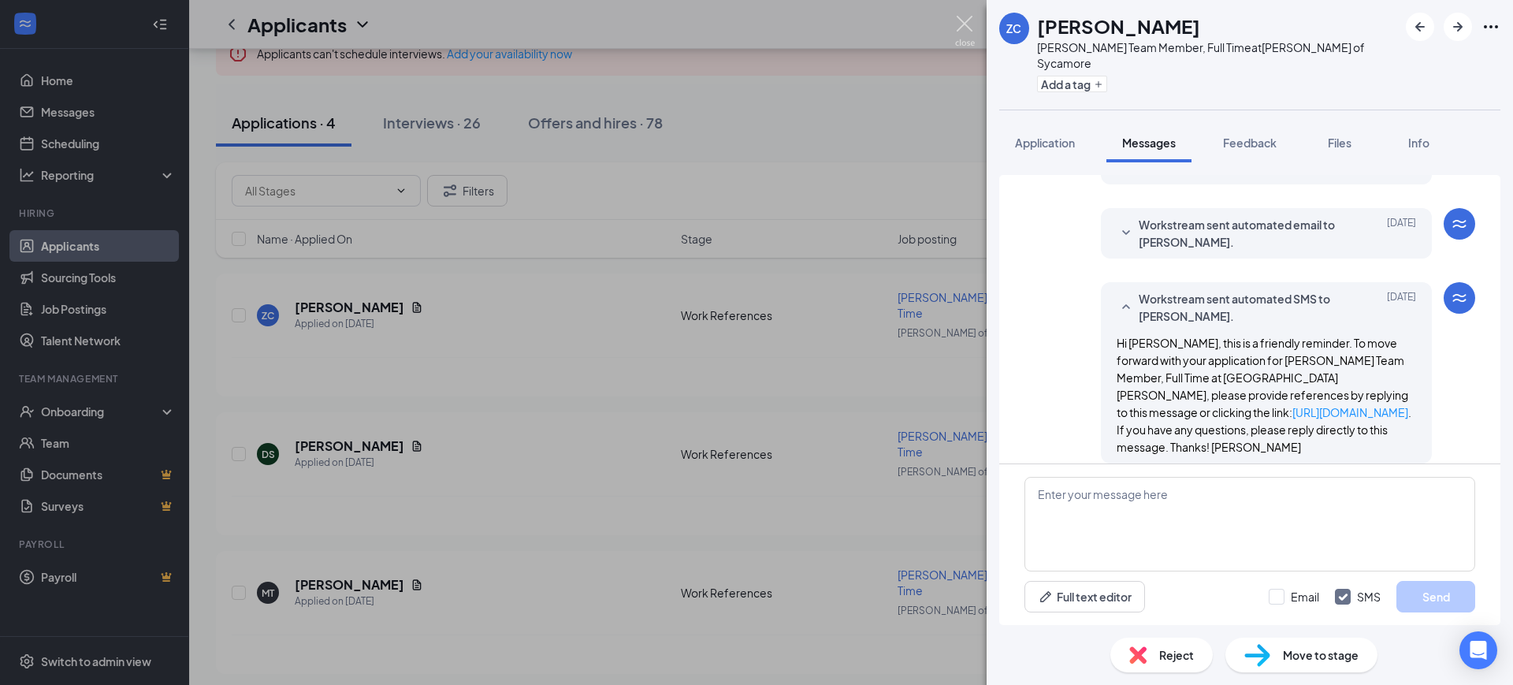
click at [971, 25] on img at bounding box center [965, 31] width 20 height 31
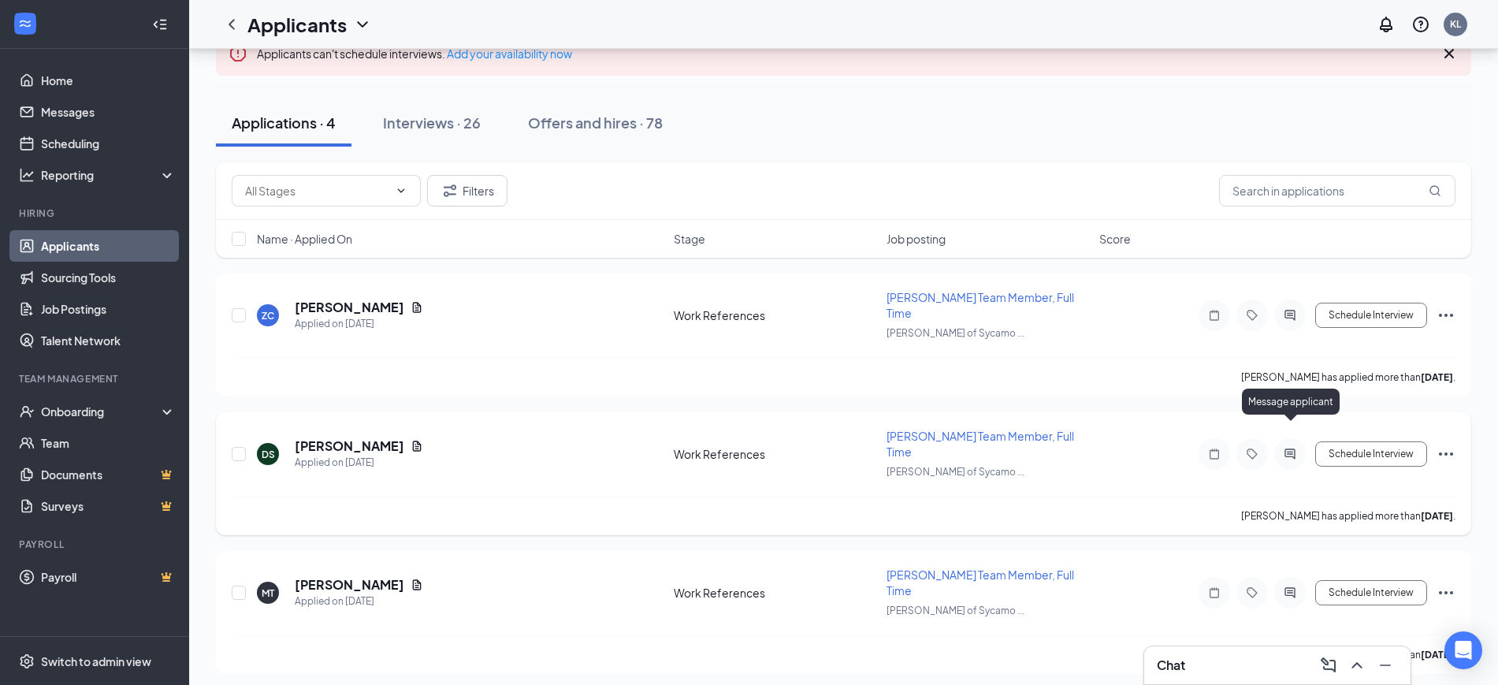
click at [1284, 448] on icon "ActiveChat" at bounding box center [1290, 454] width 19 height 13
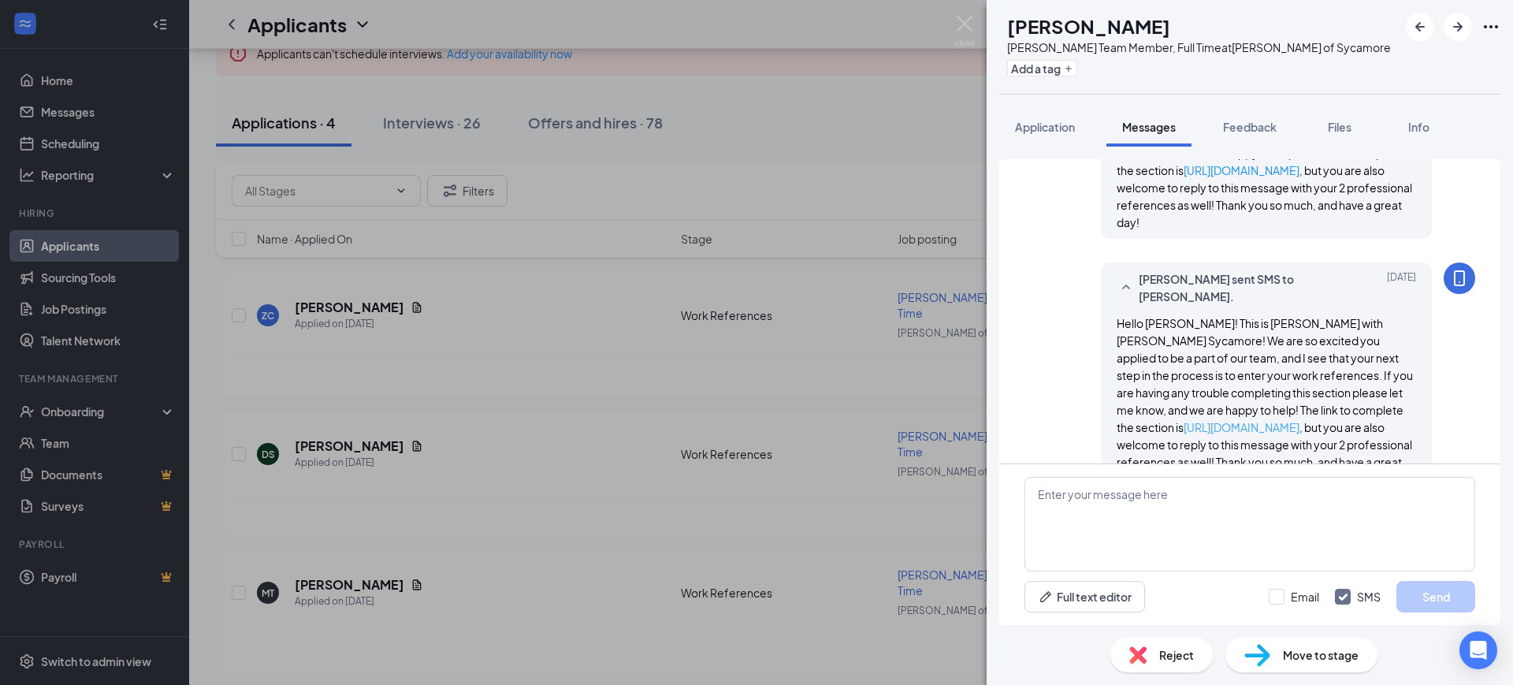
scroll to position [552, 0]
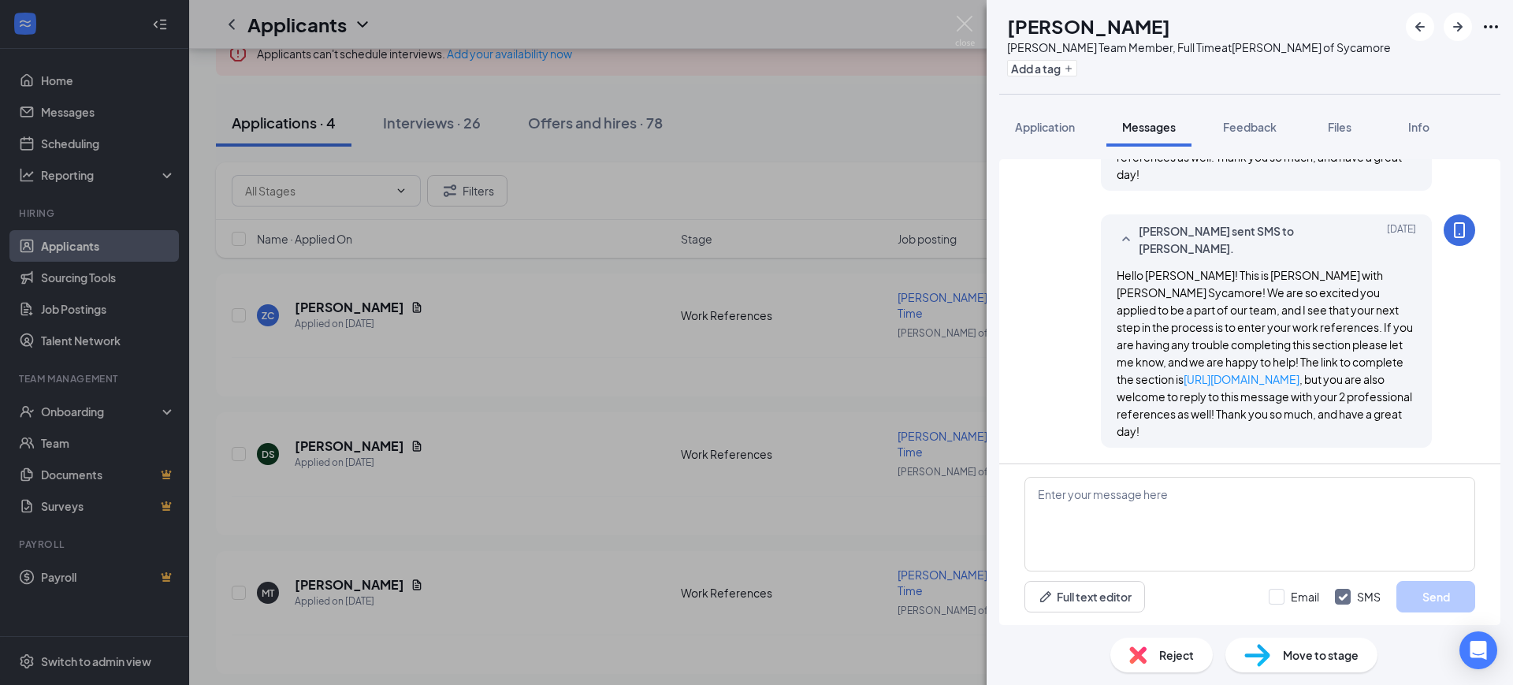
click at [1256, 307] on span "Hello [PERSON_NAME]! This is [PERSON_NAME] with [PERSON_NAME] Sycamore! We are …" at bounding box center [1265, 353] width 296 height 170
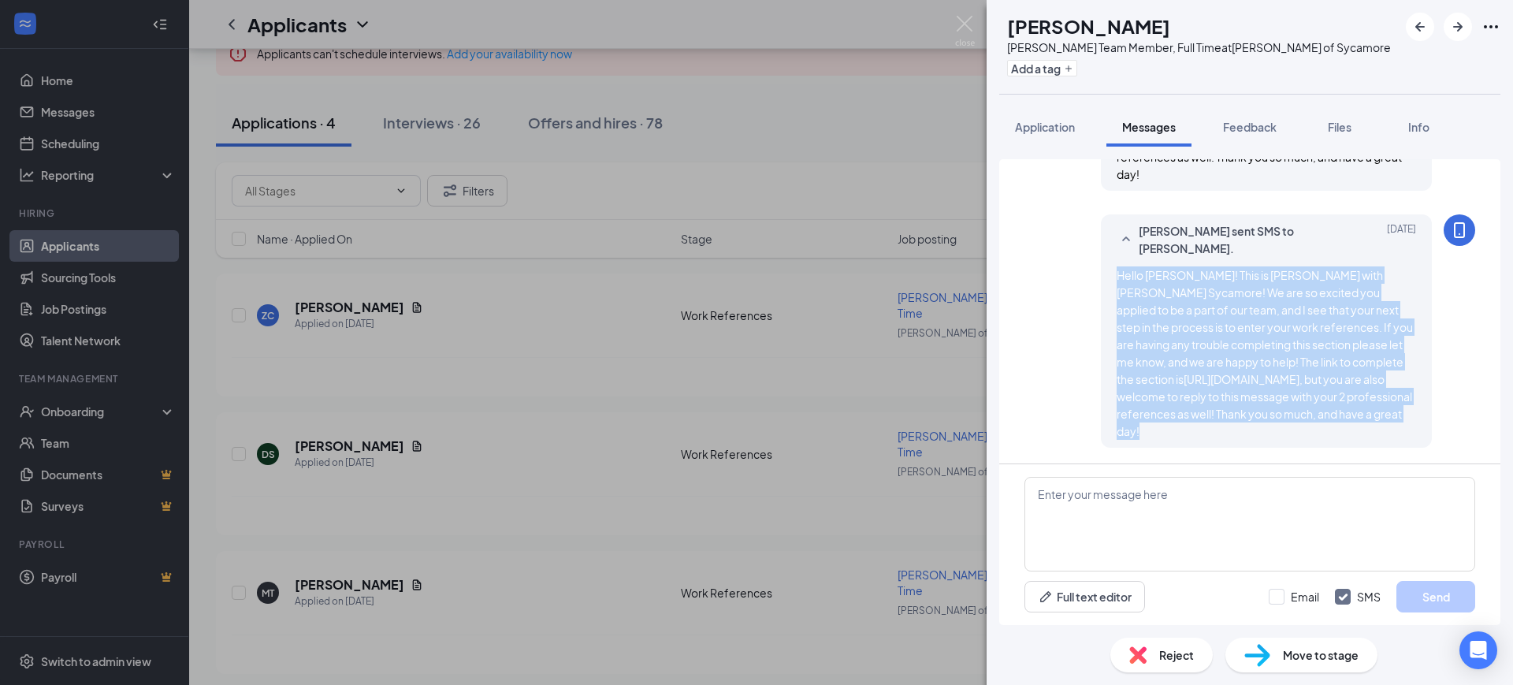
click at [1256, 307] on span "Hello [PERSON_NAME]! This is [PERSON_NAME] with [PERSON_NAME] Sycamore! We are …" at bounding box center [1265, 353] width 296 height 170
copy div "Hello [PERSON_NAME]! This is [PERSON_NAME] with [PERSON_NAME] Sycamore! We are …"
click at [966, 24] on img at bounding box center [965, 31] width 20 height 31
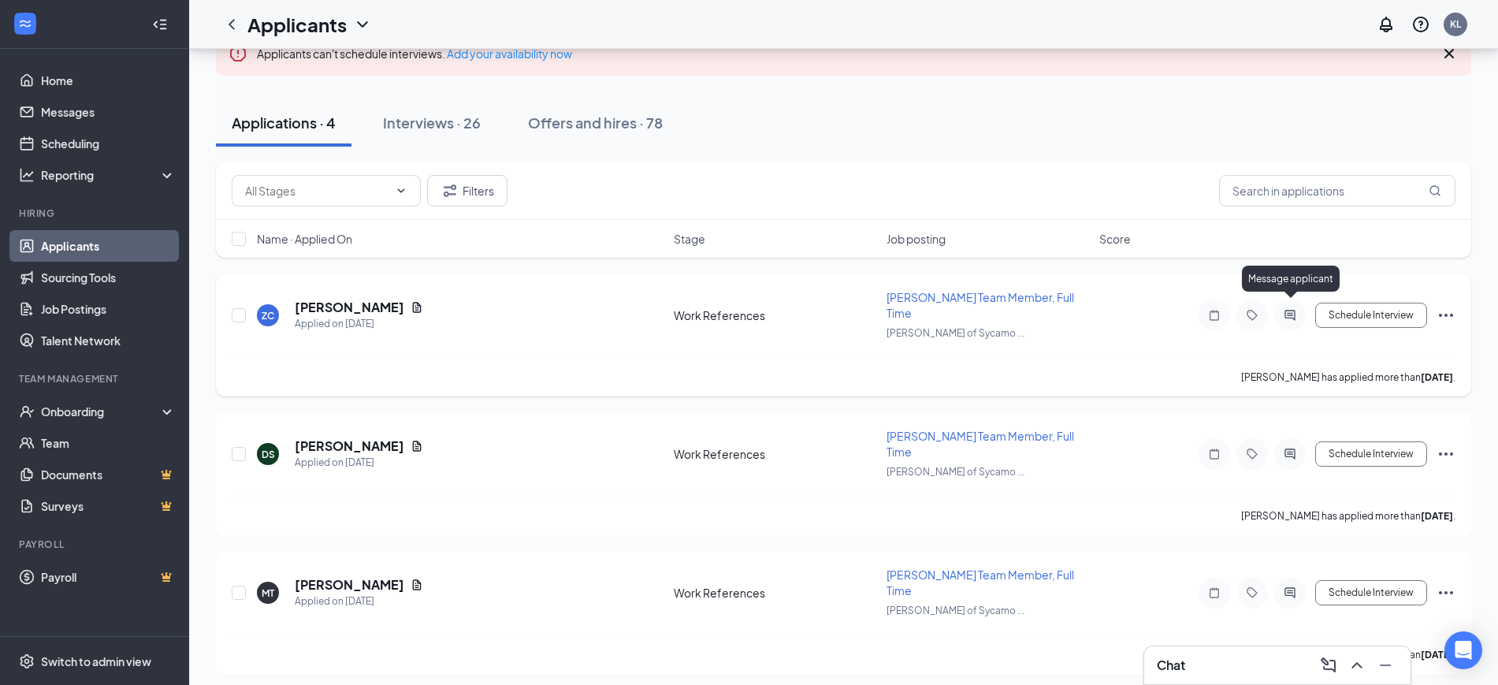
click at [1297, 309] on icon "ActiveChat" at bounding box center [1290, 315] width 19 height 13
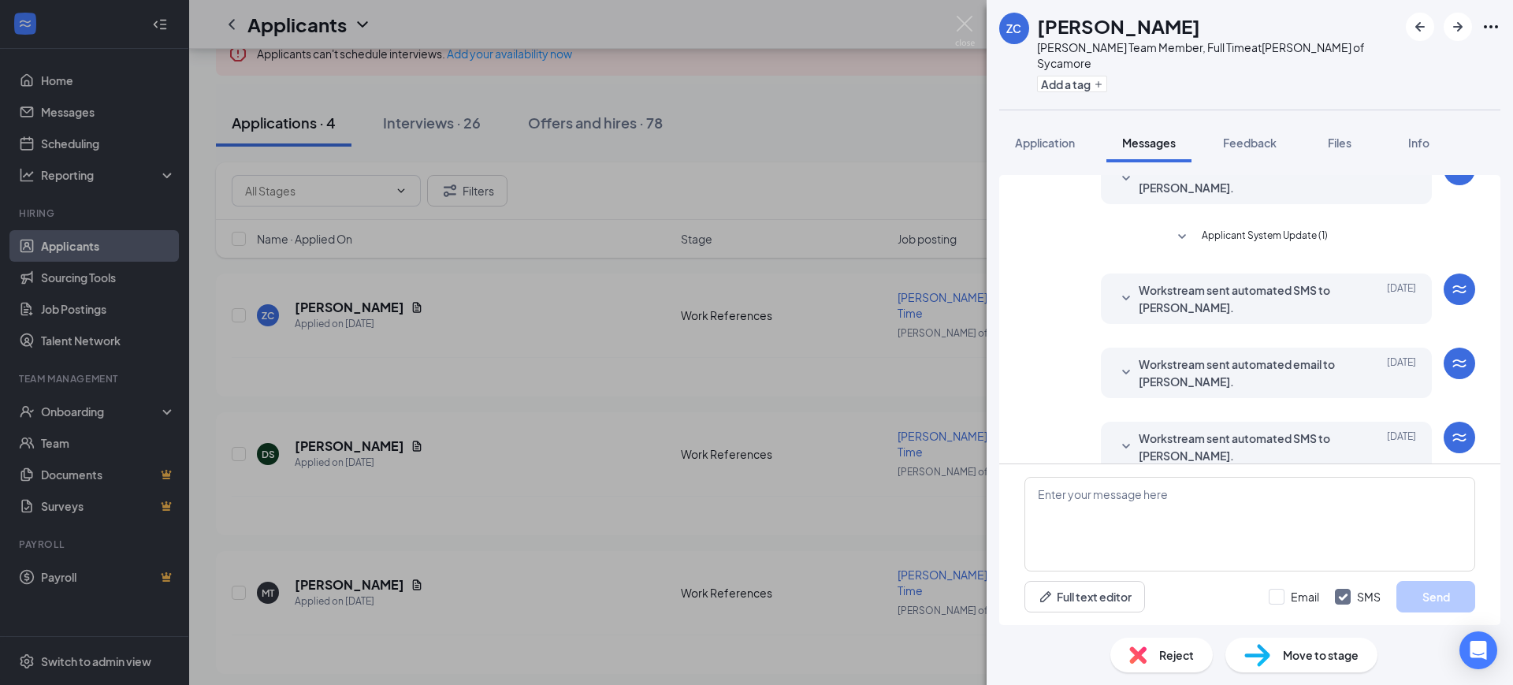
scroll to position [84, 0]
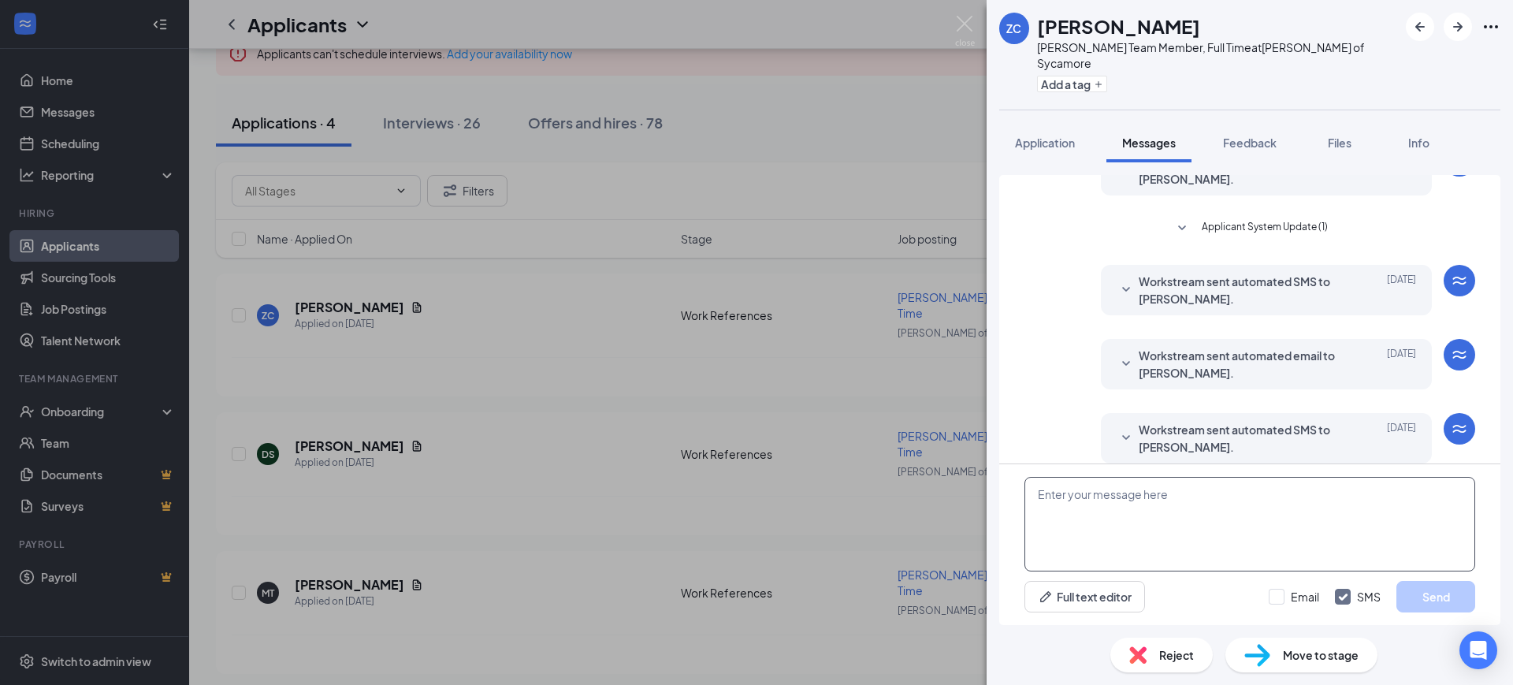
click at [1214, 499] on textarea at bounding box center [1250, 524] width 451 height 95
paste textarea "Hello [PERSON_NAME]! This is [PERSON_NAME] with [PERSON_NAME] Sycamore! We are …"
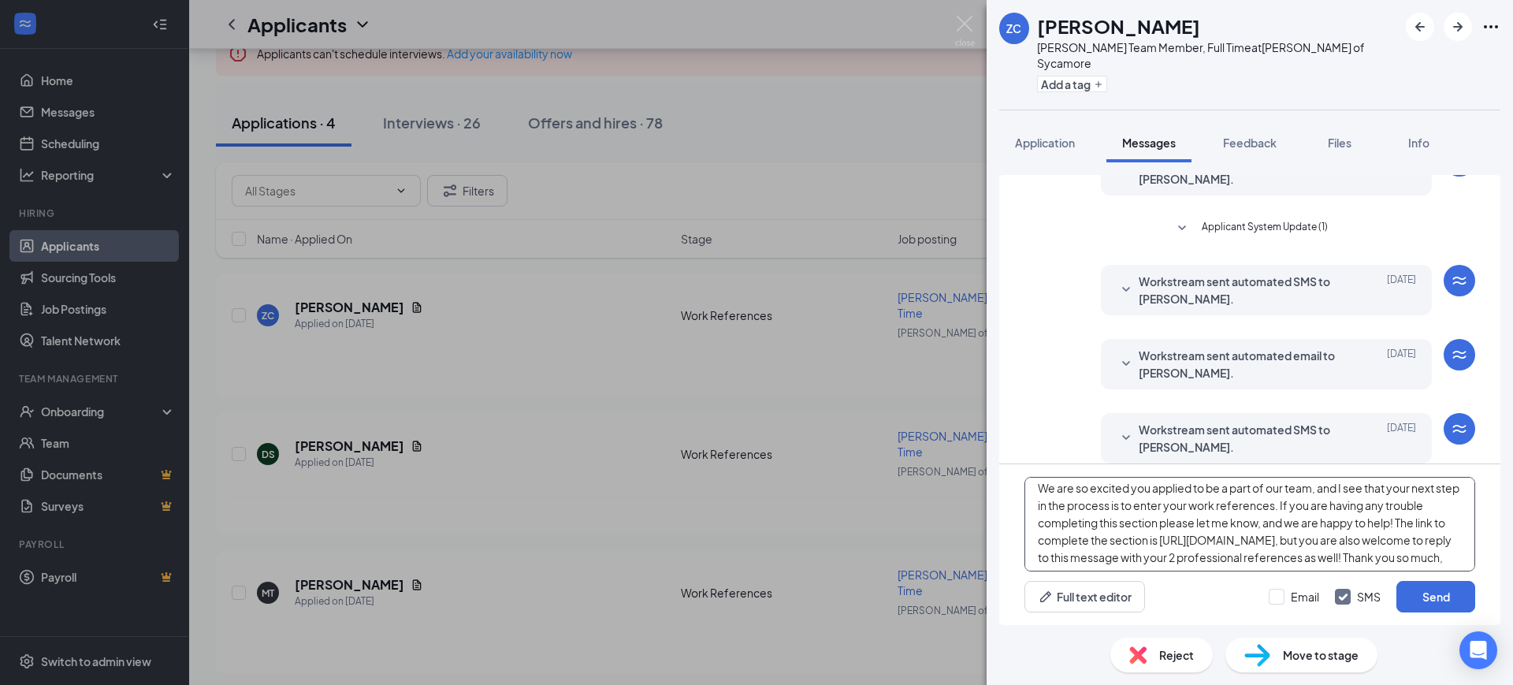
scroll to position [0, 0]
click at [1074, 493] on textarea "Hello [PERSON_NAME]! This is [PERSON_NAME] with [PERSON_NAME] Sycamore! We are …" at bounding box center [1250, 524] width 451 height 95
click at [1059, 21] on h1 "[PERSON_NAME]" at bounding box center [1118, 26] width 163 height 27
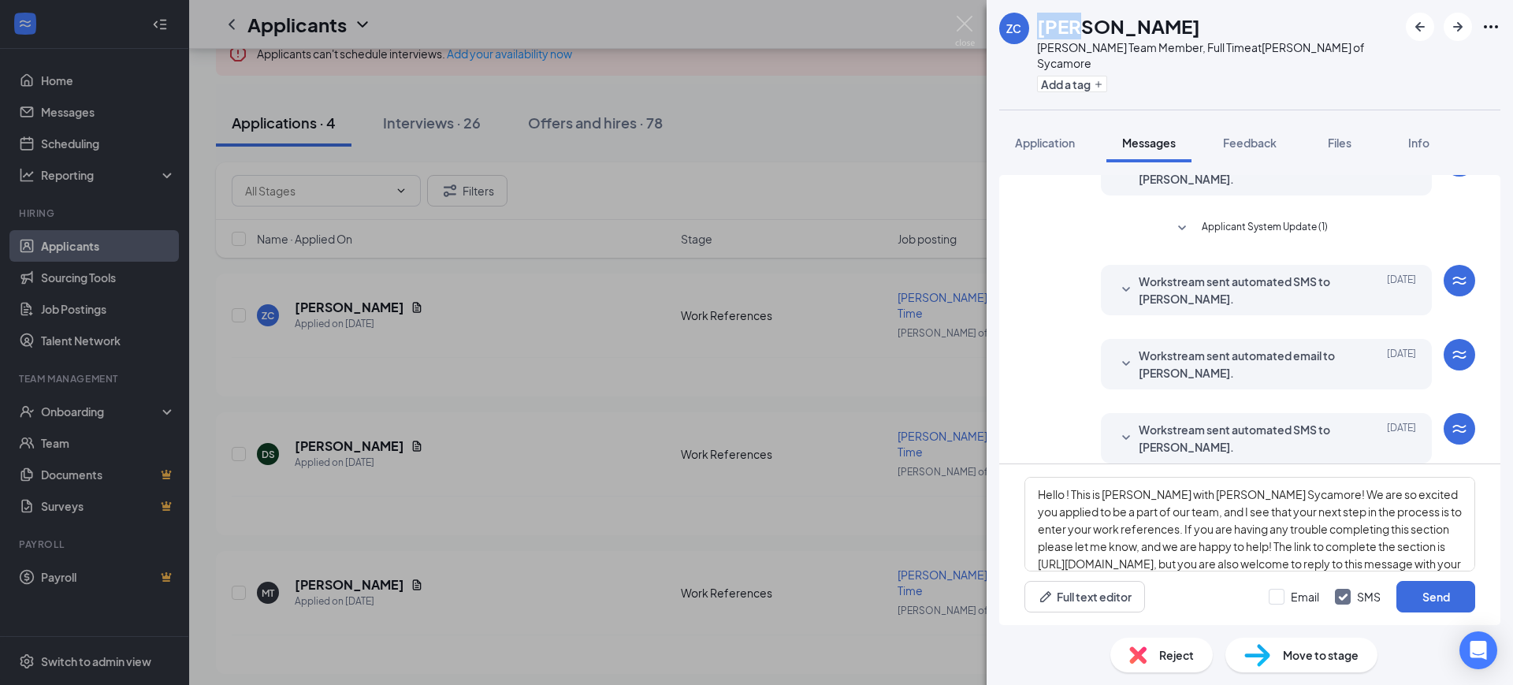
copy h1 "Zoë"
click at [1066, 496] on textarea "Hello ! This is [PERSON_NAME] with [PERSON_NAME] Sycamore! We are so excited yo…" at bounding box center [1250, 524] width 451 height 95
paste textarea "Zoë"
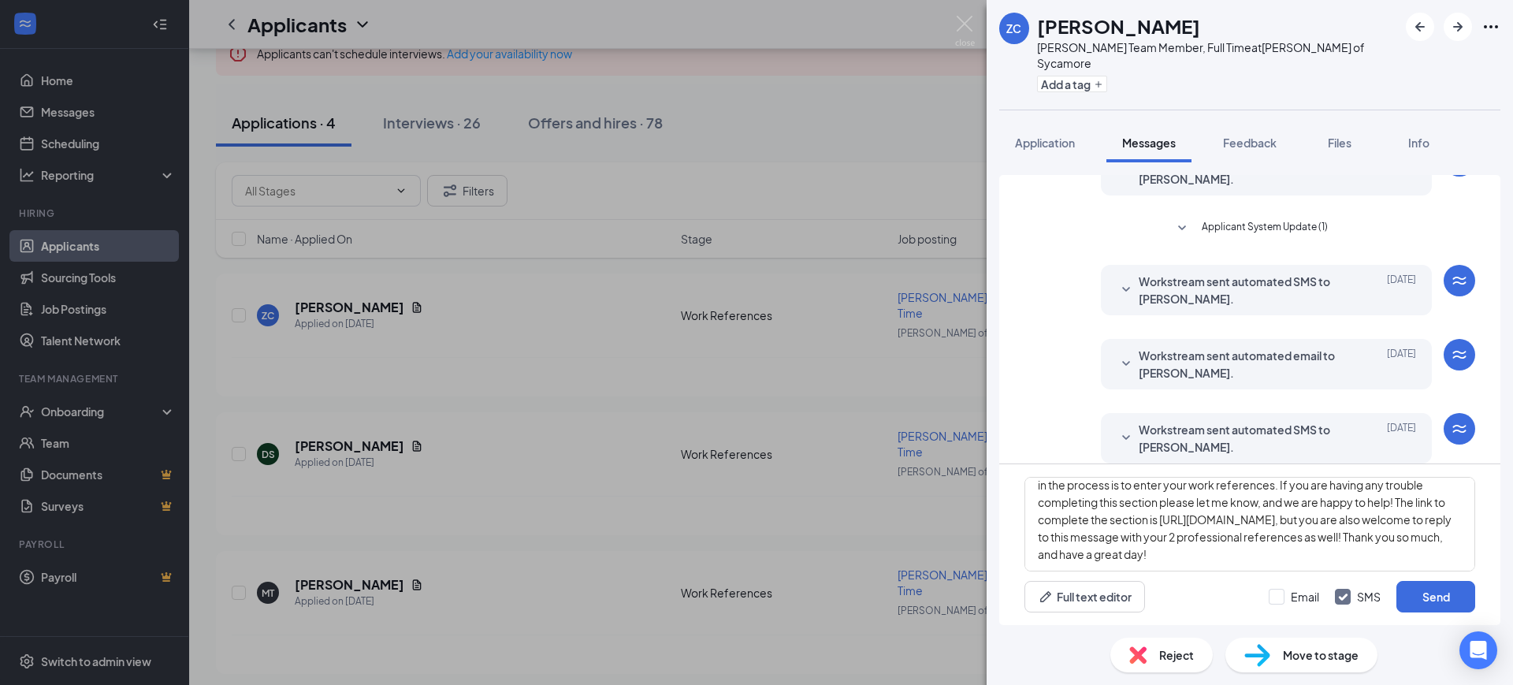
click at [1257, 430] on span "Workstream sent automated SMS to [PERSON_NAME]." at bounding box center [1242, 438] width 207 height 35
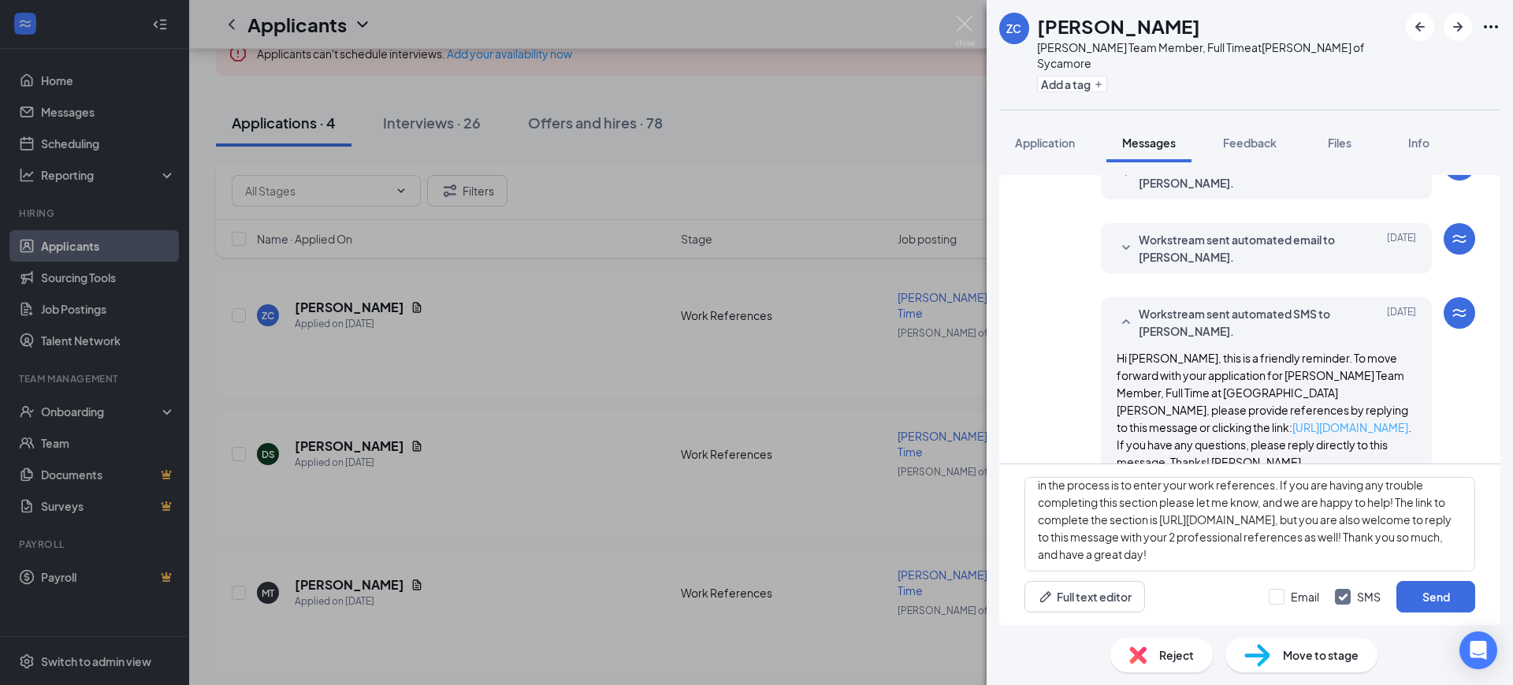
scroll to position [214, 0]
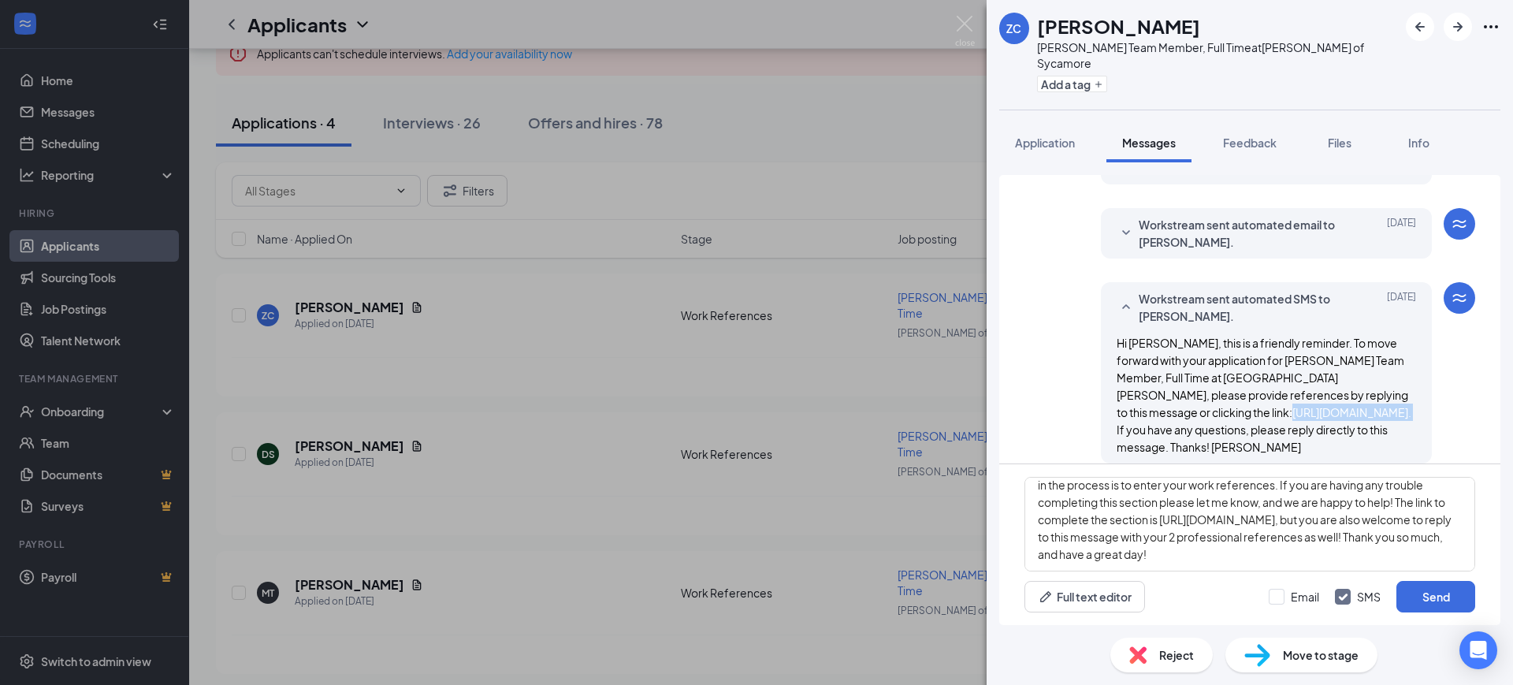
drag, startPoint x: 1284, startPoint y: 396, endPoint x: 1090, endPoint y: 392, distance: 194.0
click at [1101, 392] on div "Workstream sent automated SMS to [PERSON_NAME]. [DATE] Hi [PERSON_NAME], this i…" at bounding box center [1266, 372] width 331 height 181
copy span "[URL][DOMAIN_NAME] ."
drag, startPoint x: 1224, startPoint y: 499, endPoint x: 1025, endPoint y: 502, distance: 199.4
click at [1025, 502] on textarea "Hello [PERSON_NAME]! This is [PERSON_NAME] with [PERSON_NAME] Sycamore! We are …" at bounding box center [1250, 524] width 451 height 95
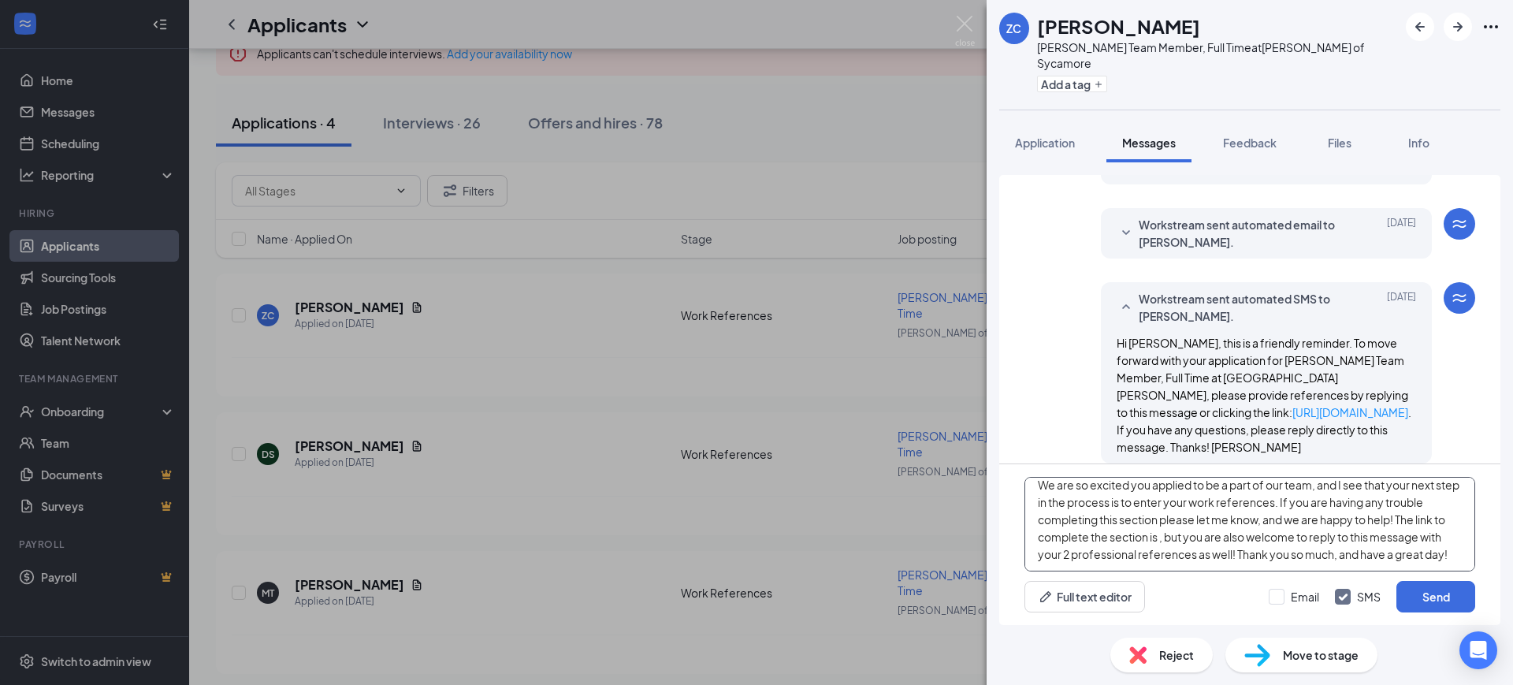
paste textarea "[URL][DOMAIN_NAME] ."
click at [1178, 553] on textarea "Hello [PERSON_NAME]! This is [PERSON_NAME] with [PERSON_NAME] Sycamore! We are …" at bounding box center [1250, 524] width 451 height 95
type textarea "Hello [PERSON_NAME]! This is [PERSON_NAME] with [PERSON_NAME] Sycamore! We are …"
click at [1315, 593] on input "Email" at bounding box center [1294, 597] width 50 height 16
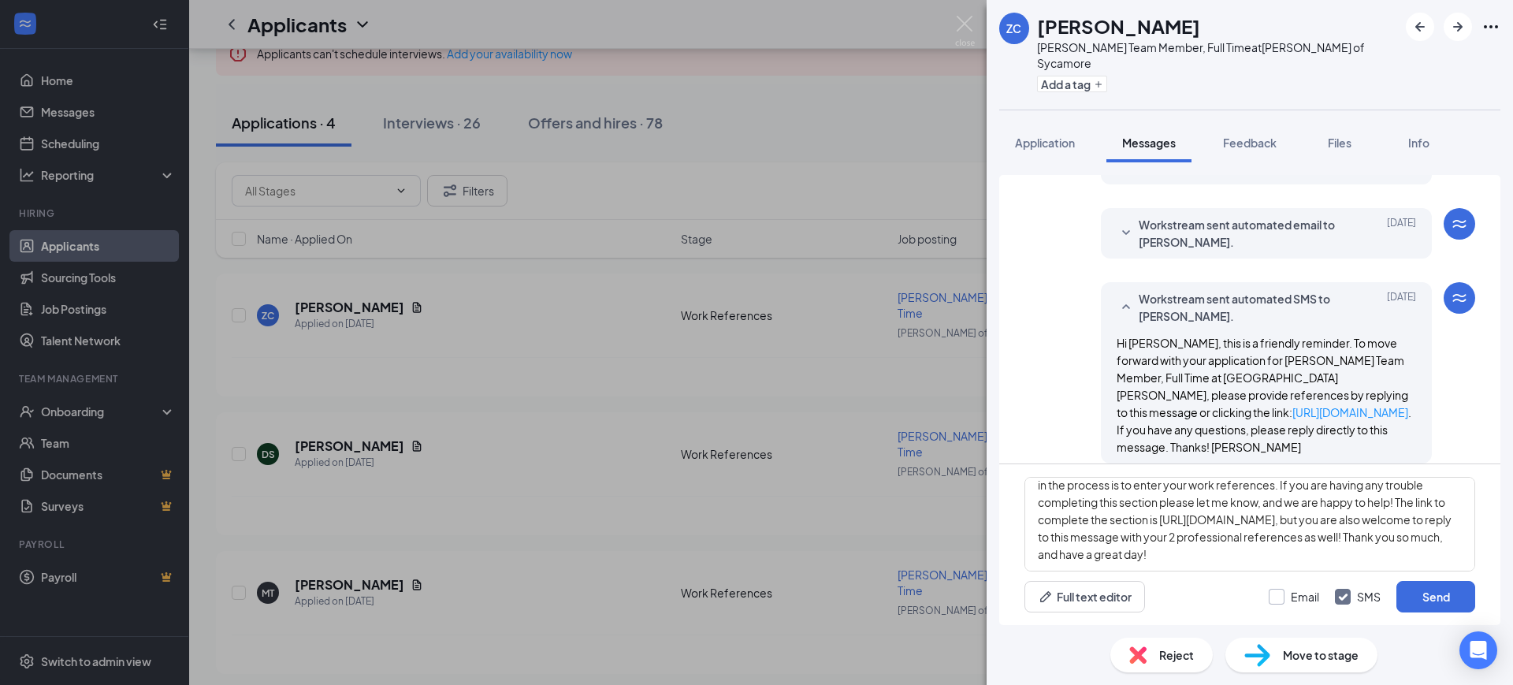
checkbox input "true"
click at [1422, 584] on button "Send" at bounding box center [1436, 597] width 79 height 32
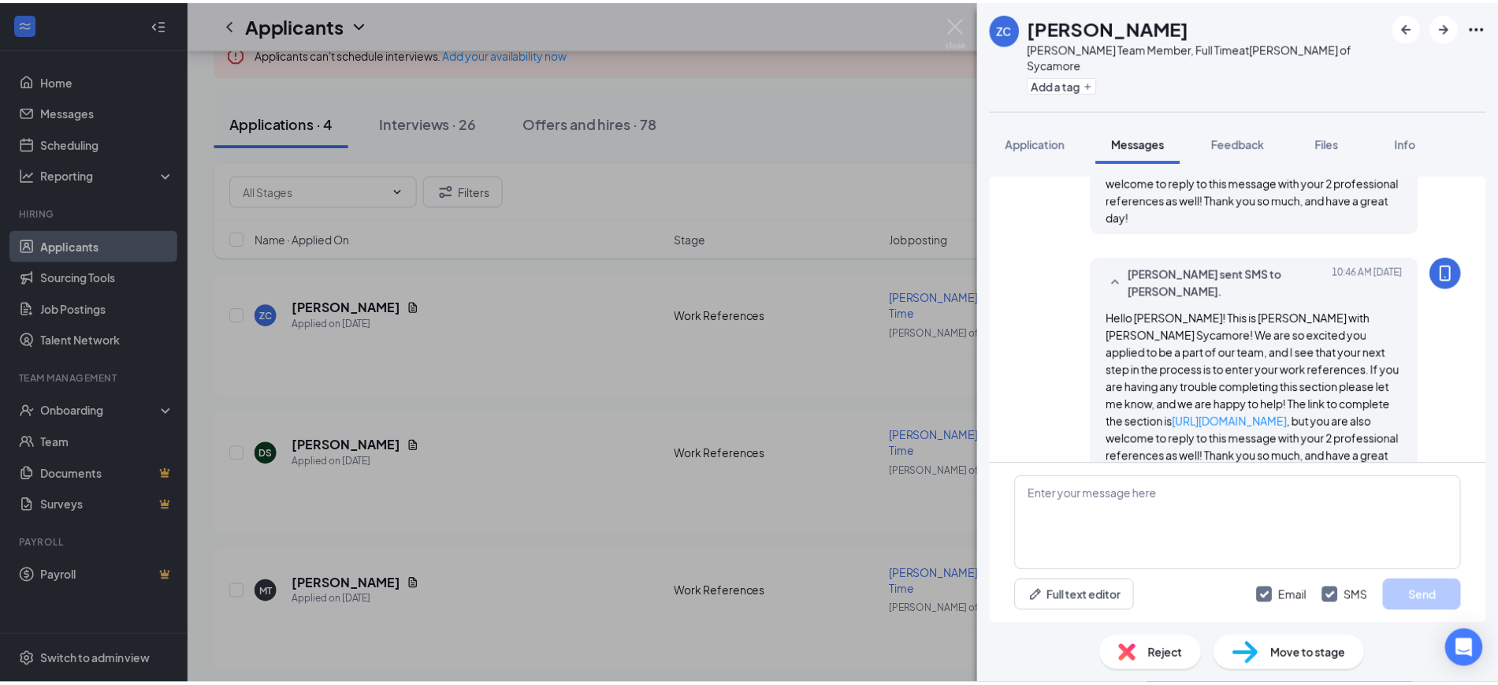
scroll to position [728, 0]
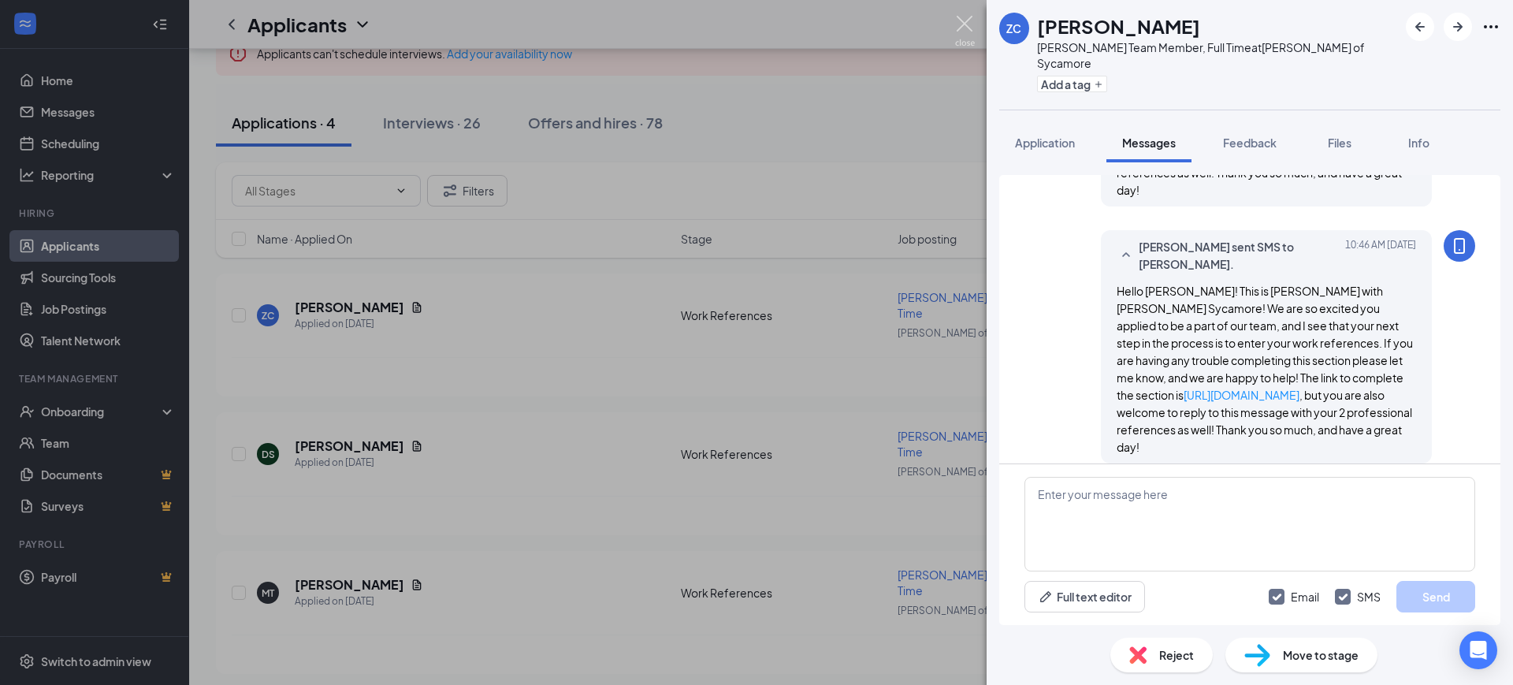
click at [962, 23] on img at bounding box center [965, 31] width 20 height 31
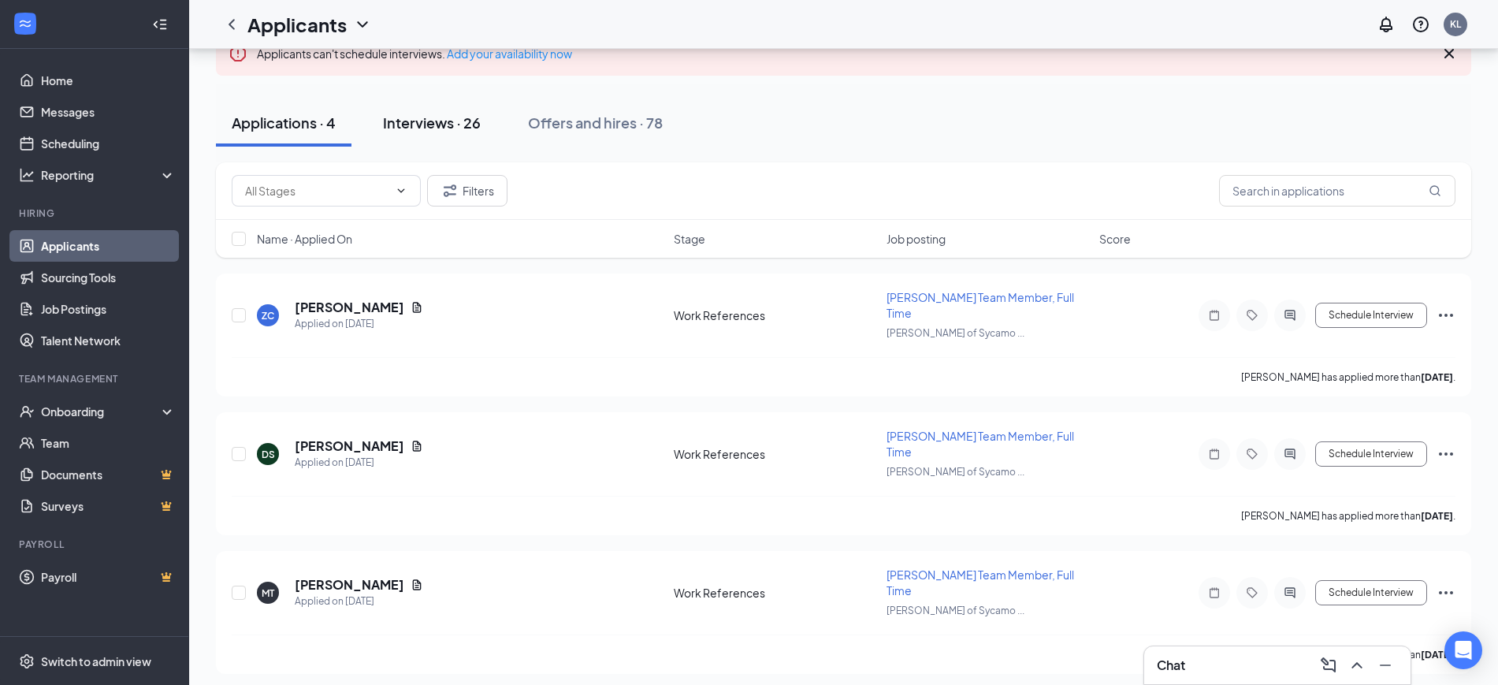
click at [423, 124] on div "Interviews · 26" at bounding box center [432, 123] width 98 height 20
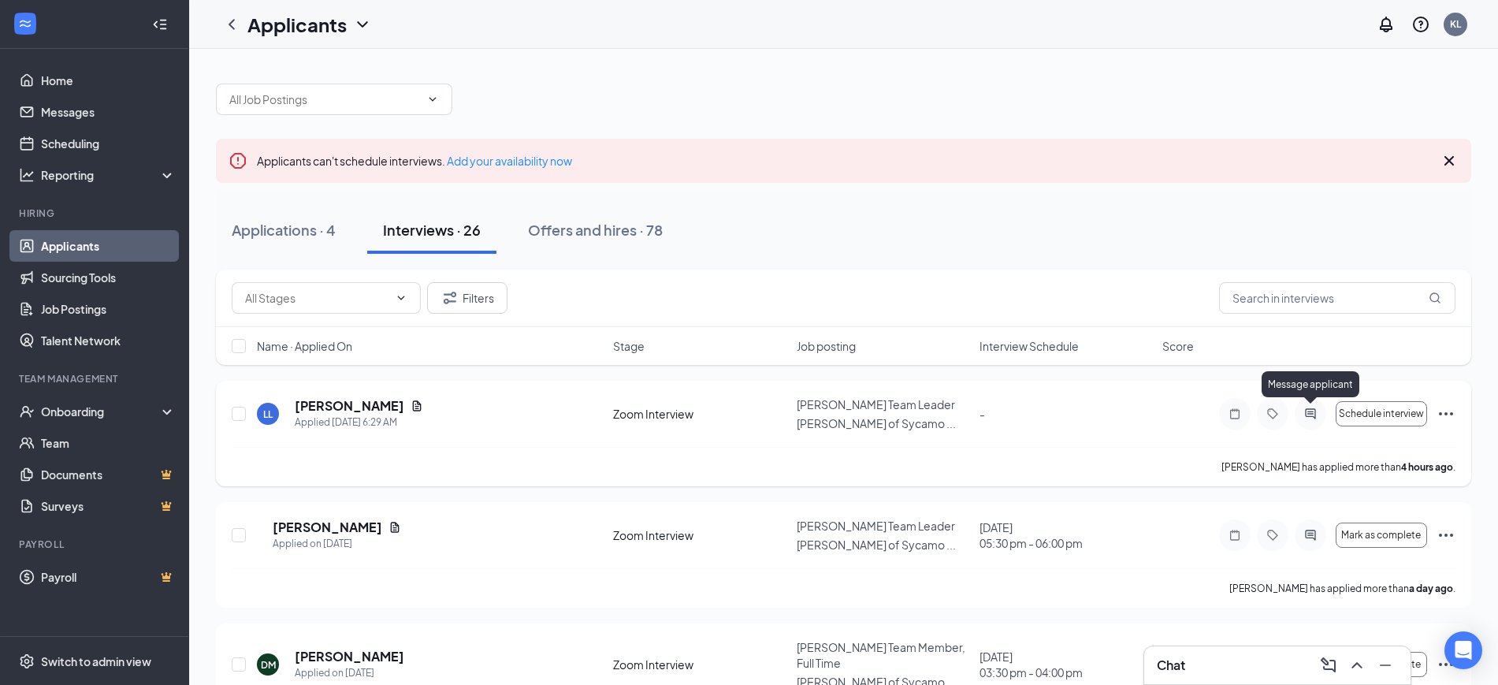
click at [1308, 412] on icon "ActiveChat" at bounding box center [1310, 414] width 19 height 13
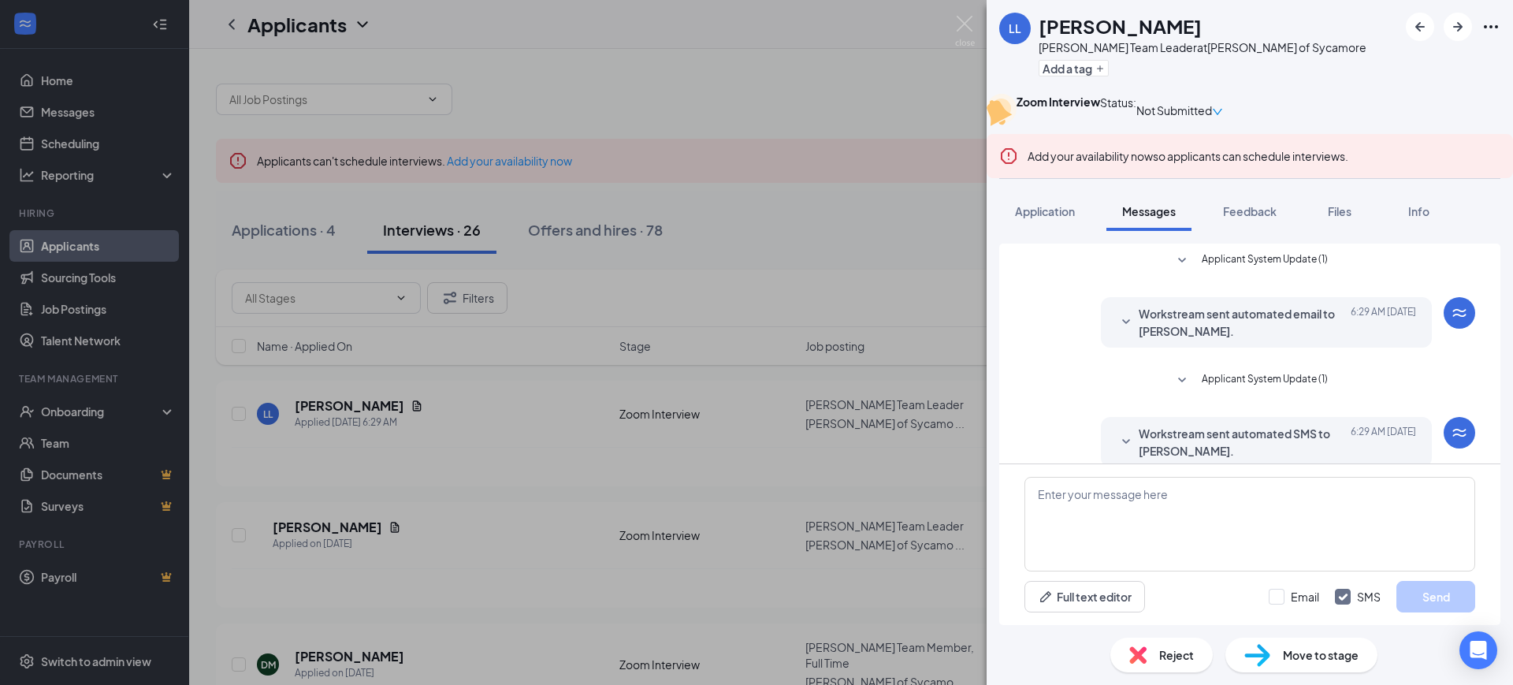
scroll to position [54, 0]
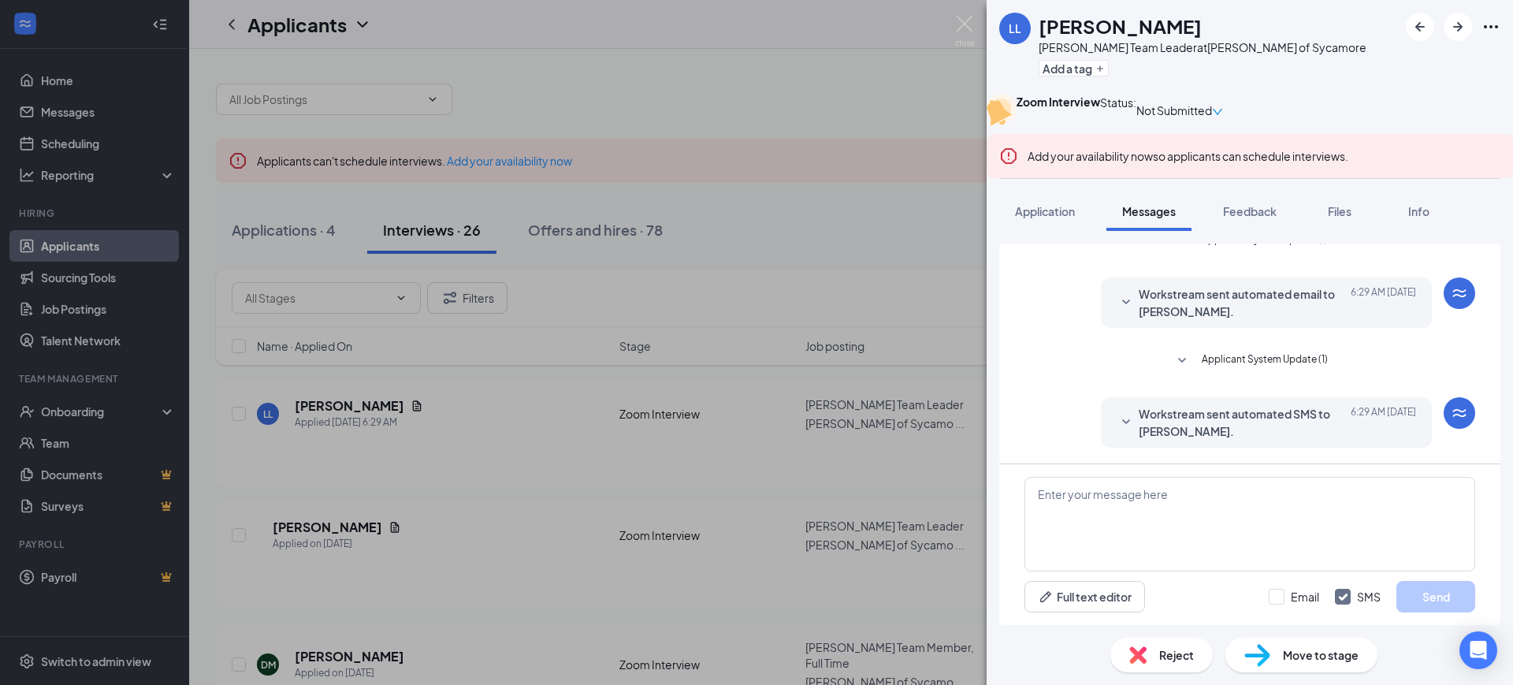
click at [1215, 426] on span "Workstream sent automated SMS to [PERSON_NAME]." at bounding box center [1242, 422] width 207 height 35
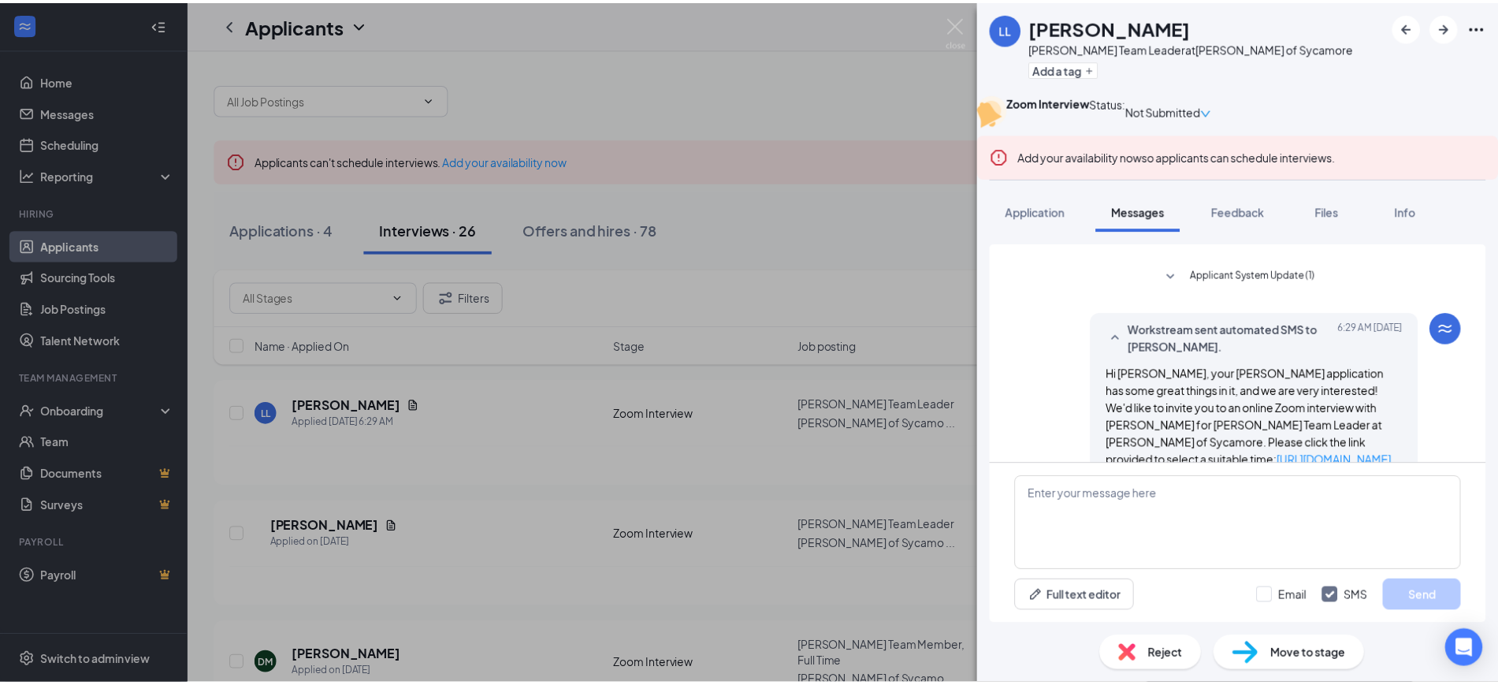
scroll to position [203, 0]
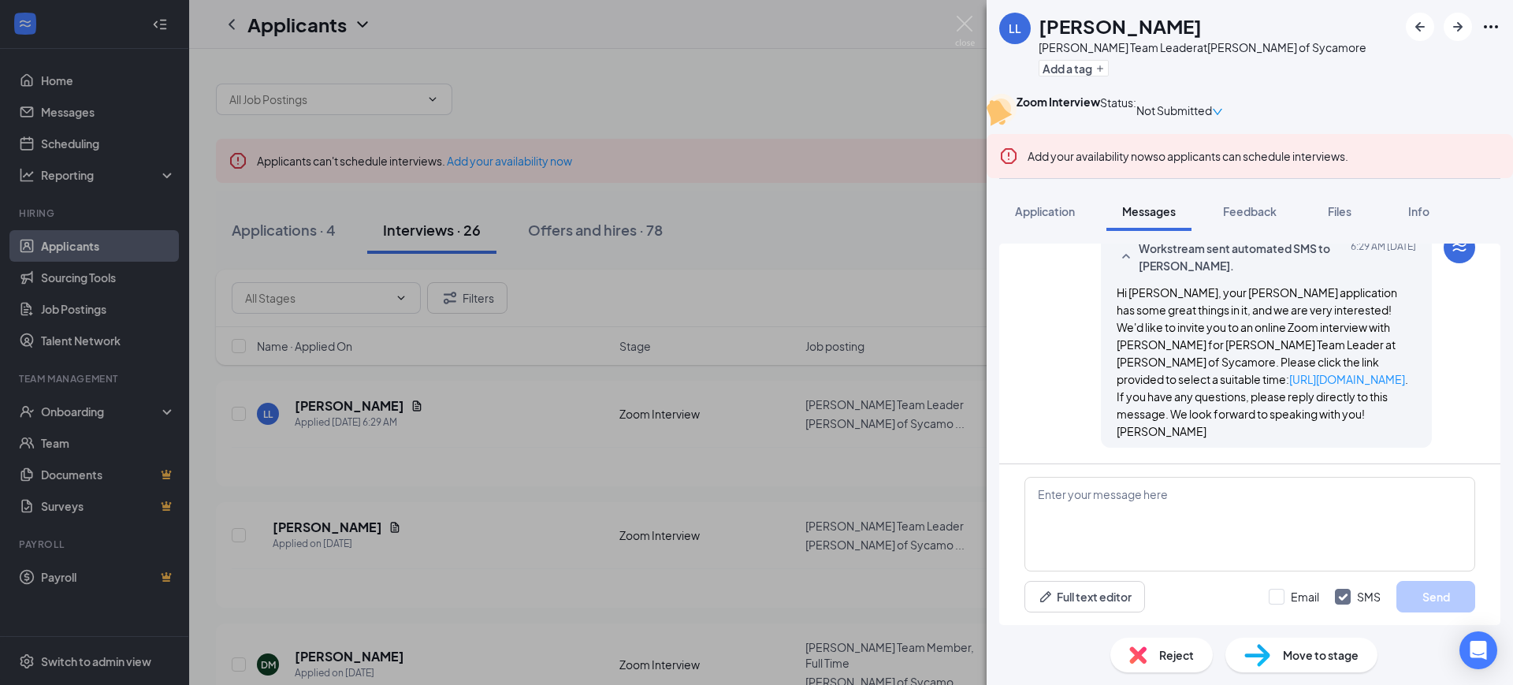
click at [941, 16] on div "LL [PERSON_NAME] Team Leader at [PERSON_NAME] of Sycamore Add a tag Zoom Interv…" at bounding box center [756, 342] width 1513 height 685
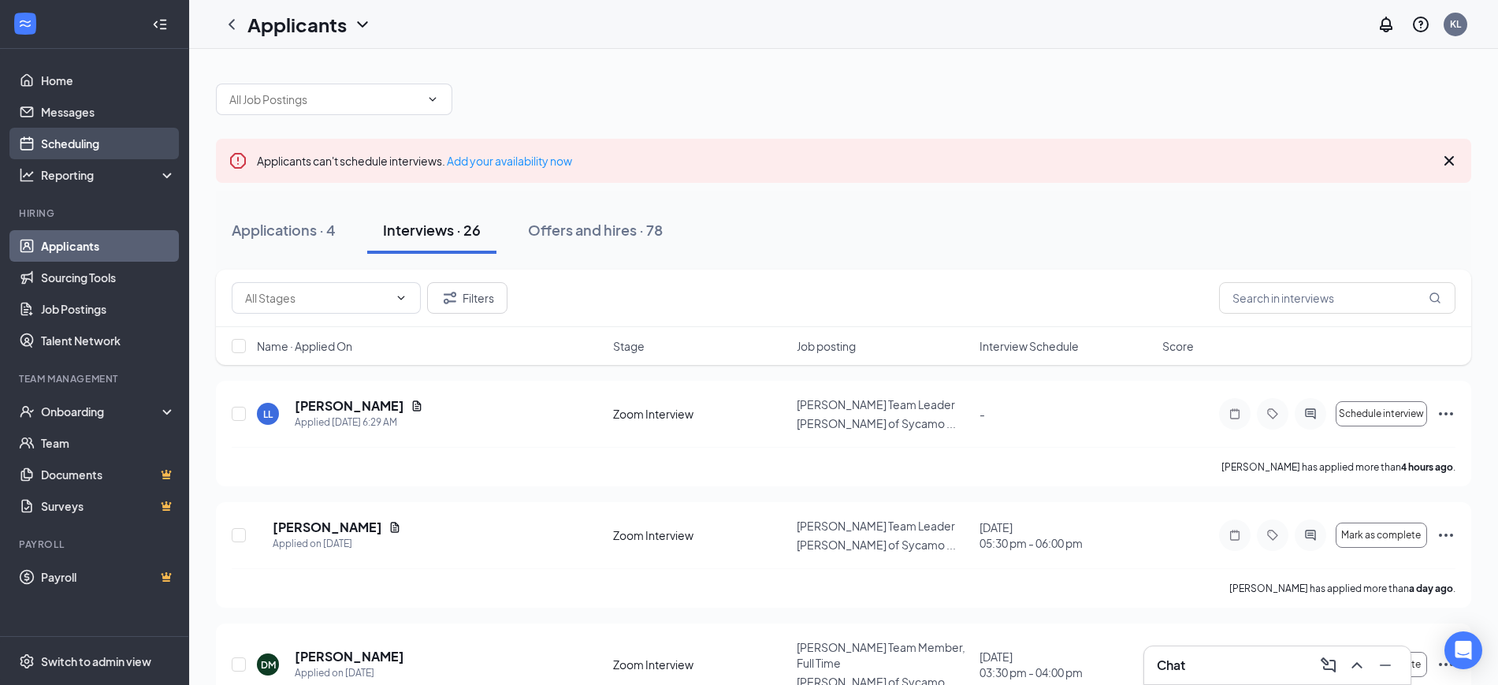
click at [79, 142] on link "Scheduling" at bounding box center [108, 144] width 135 height 32
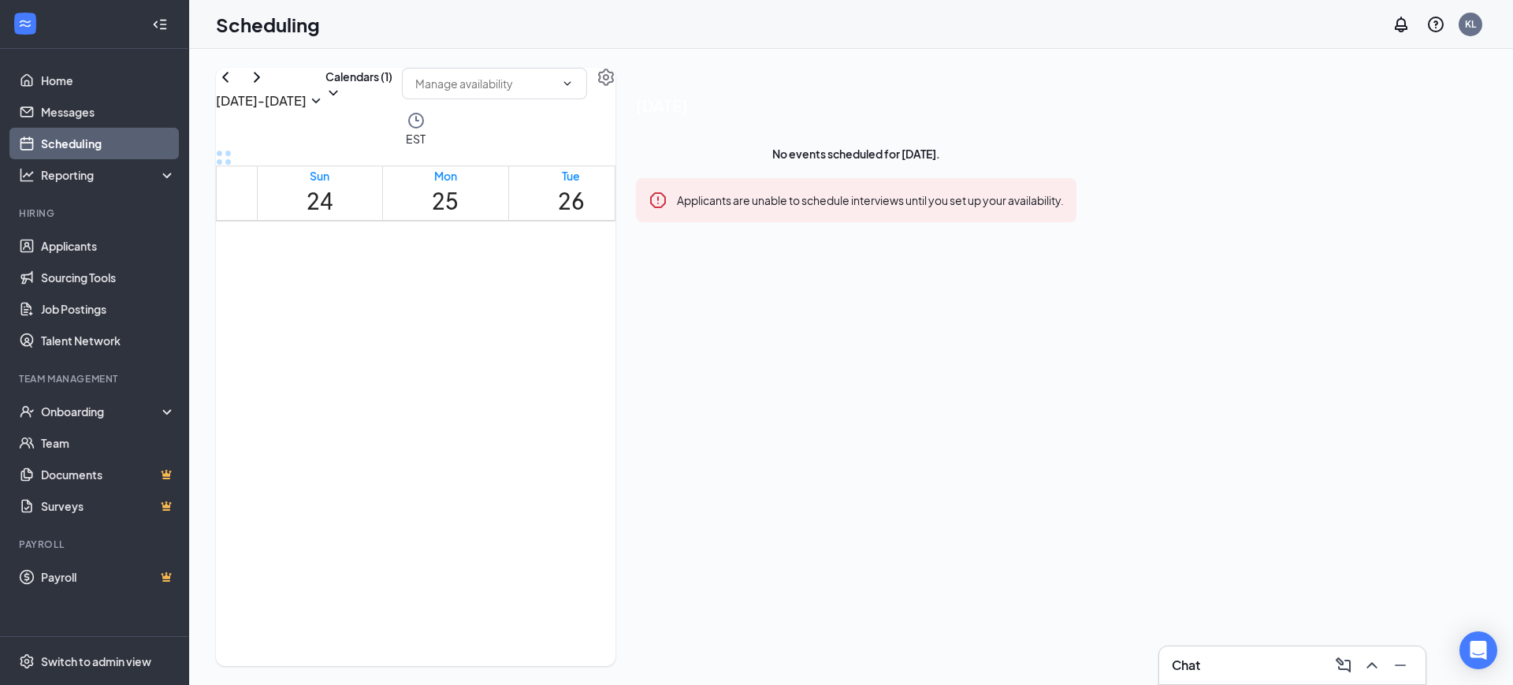
scroll to position [775, 0]
click at [393, 101] on button "Calendars (1)" at bounding box center [359, 84] width 67 height 33
click at [847, 143] on input "All" at bounding box center [838, 136] width 34 height 16
checkbox input "true"
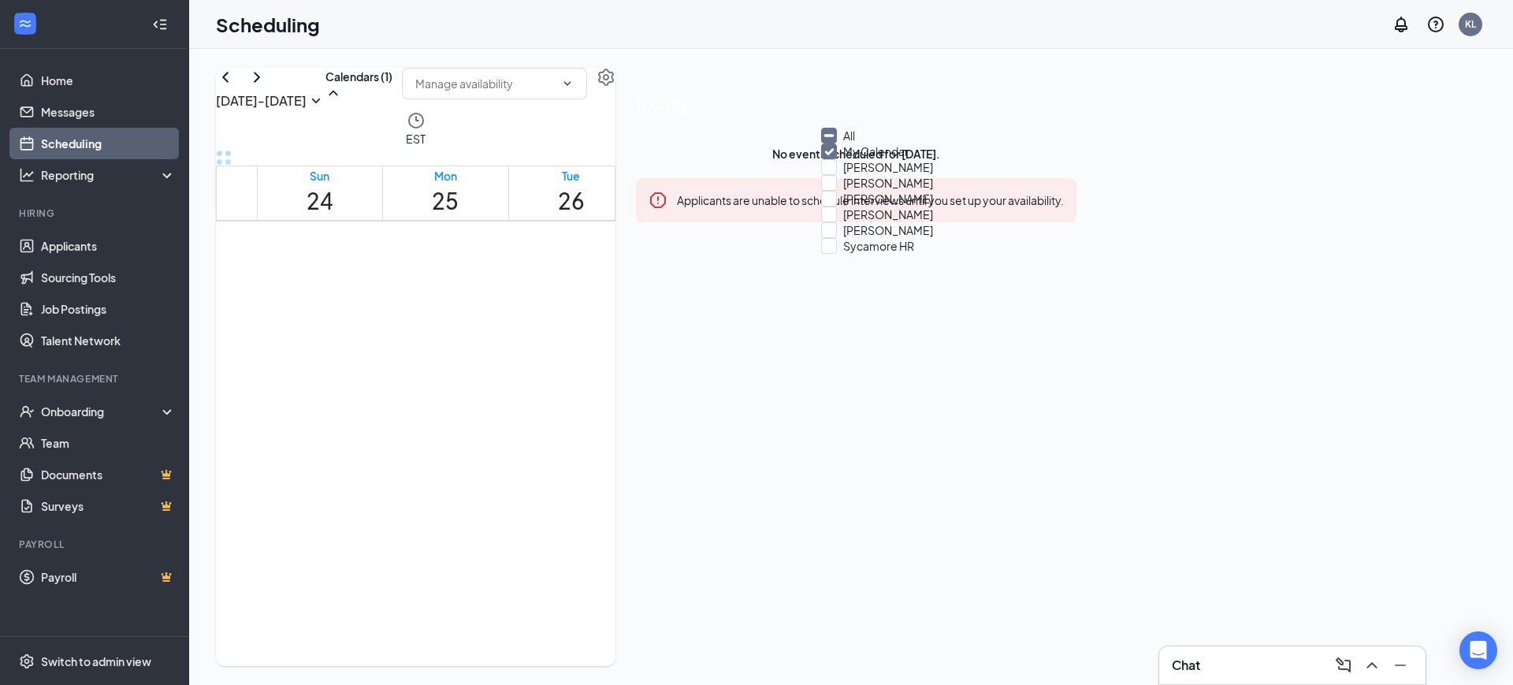
checkbox input "true"
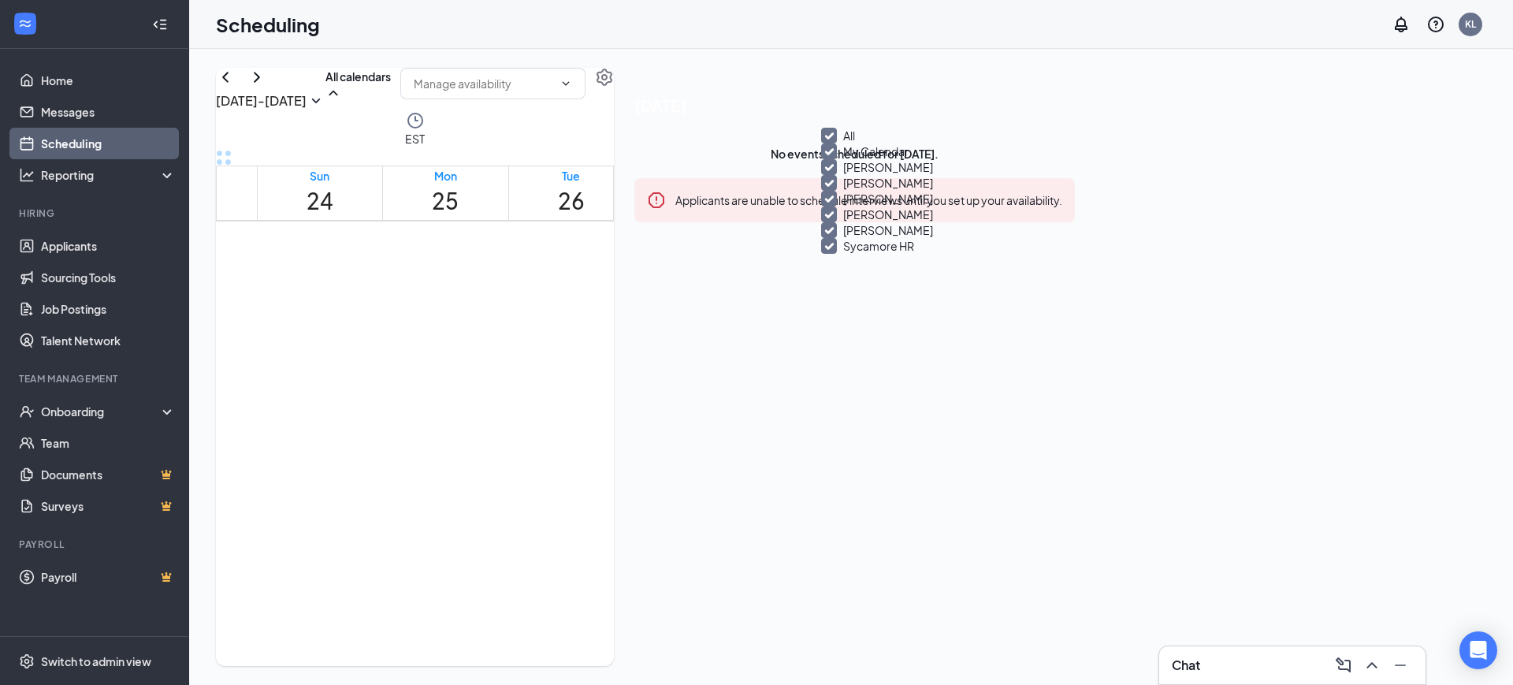
click at [614, 100] on div "[DATE] - [DATE] All calendars" at bounding box center [415, 89] width 398 height 43
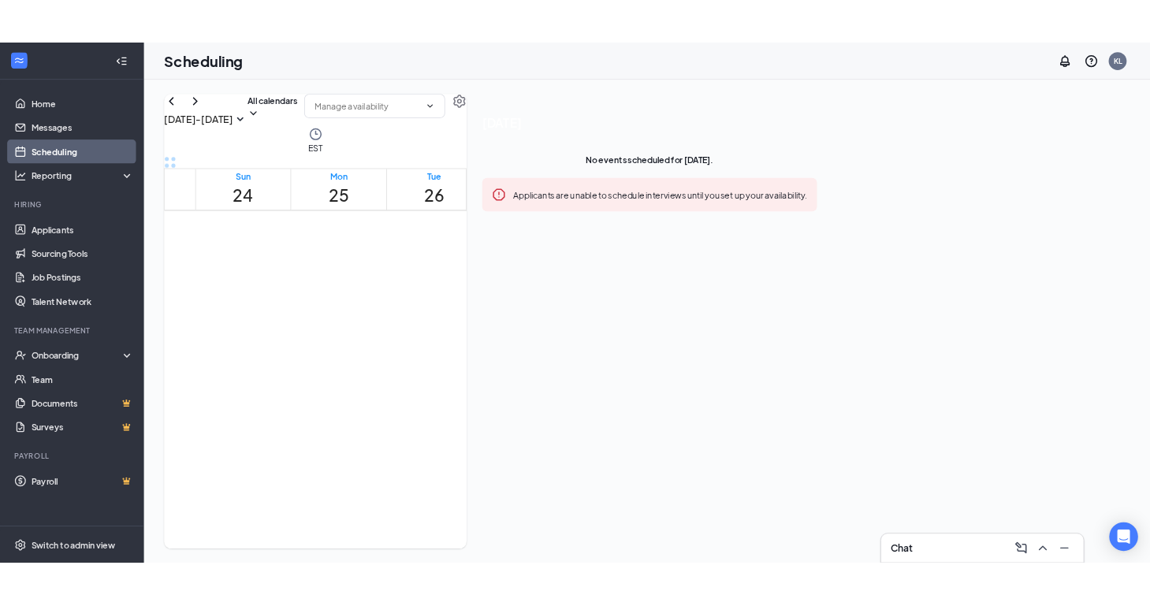
scroll to position [1563, 0]
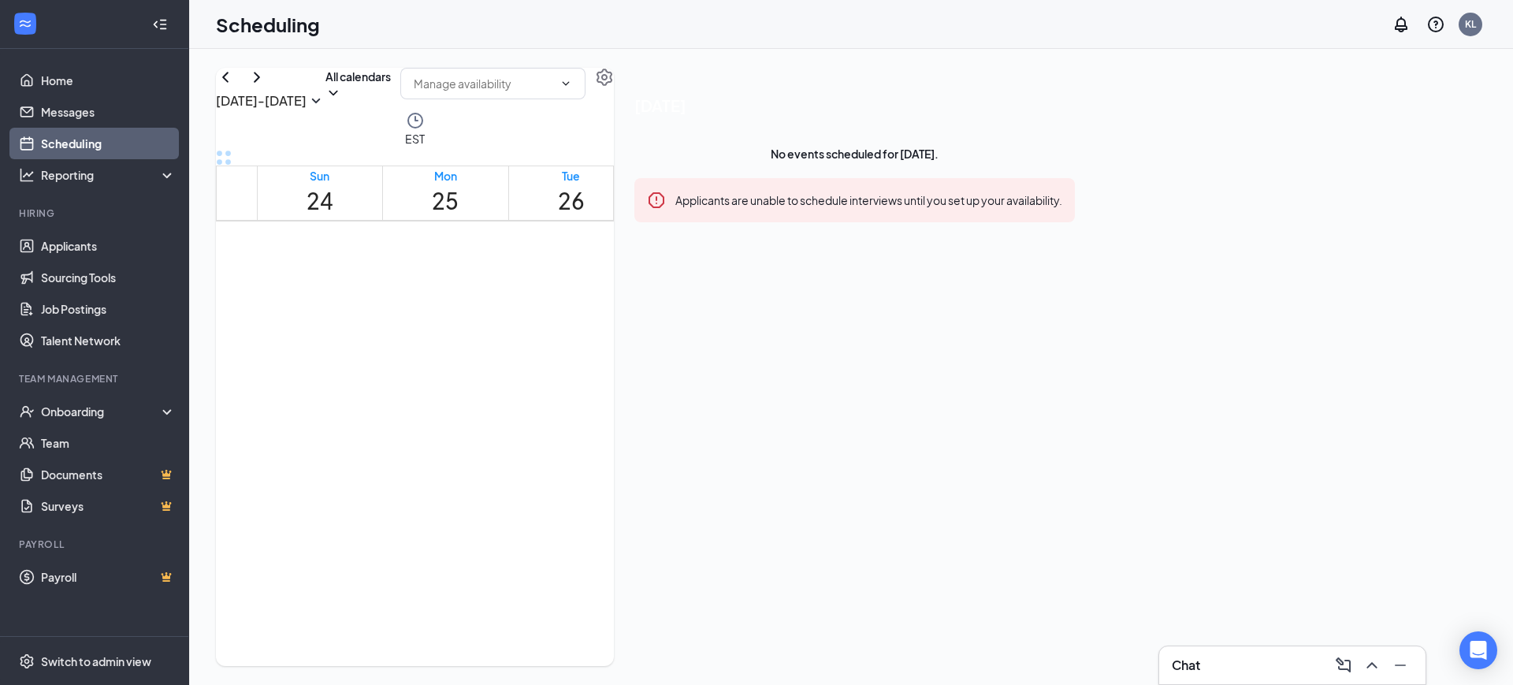
click at [1263, 661] on div "Chat" at bounding box center [1292, 665] width 241 height 25
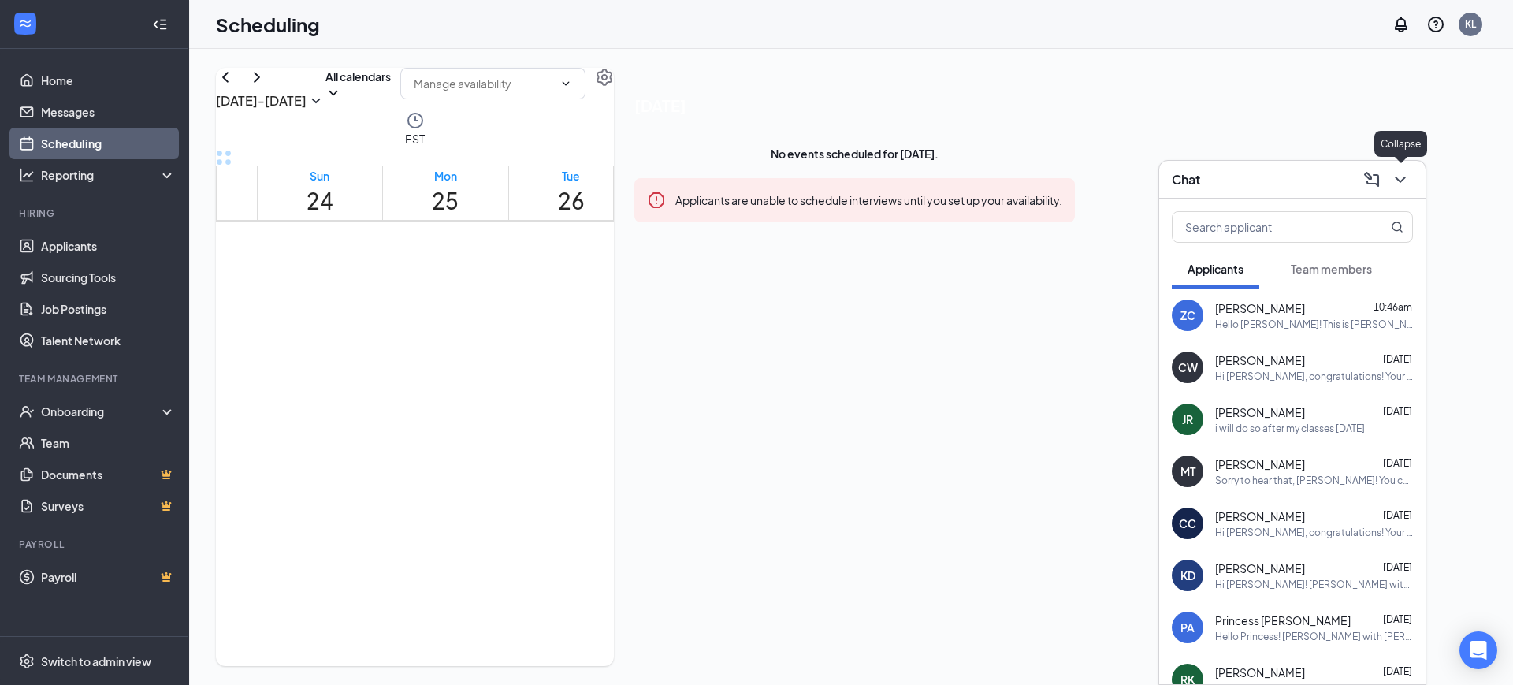
click at [1407, 181] on icon "ChevronDown" at bounding box center [1400, 179] width 19 height 19
